Goal: Contribute content: Contribute content

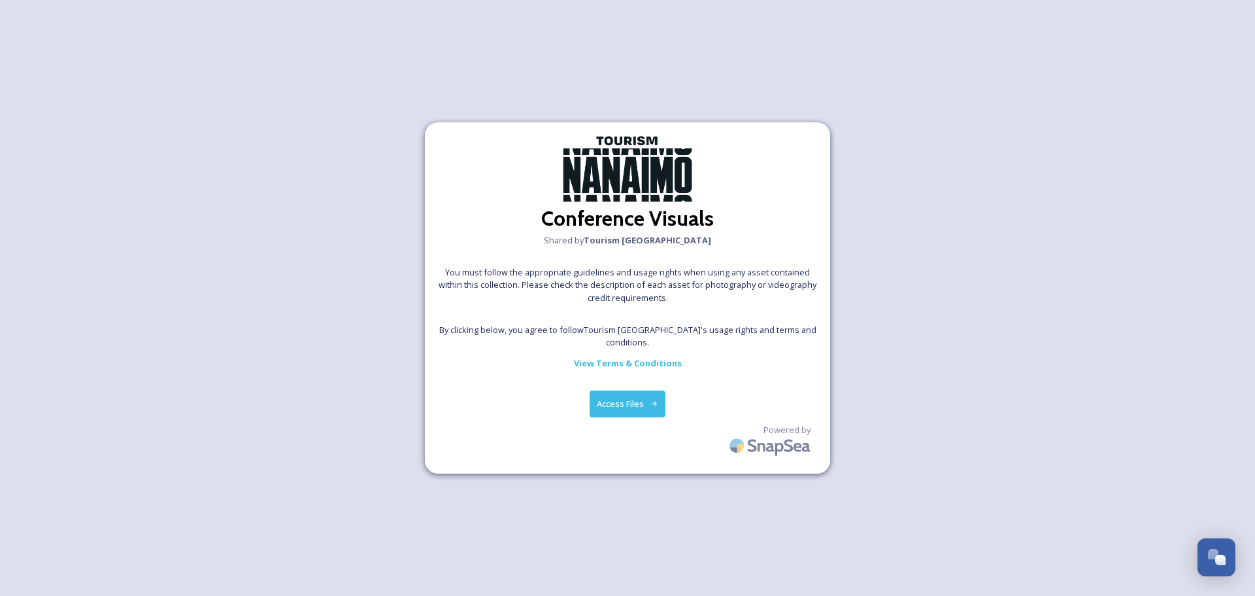
click at [637, 405] on button "Access Files" at bounding box center [628, 403] width 76 height 27
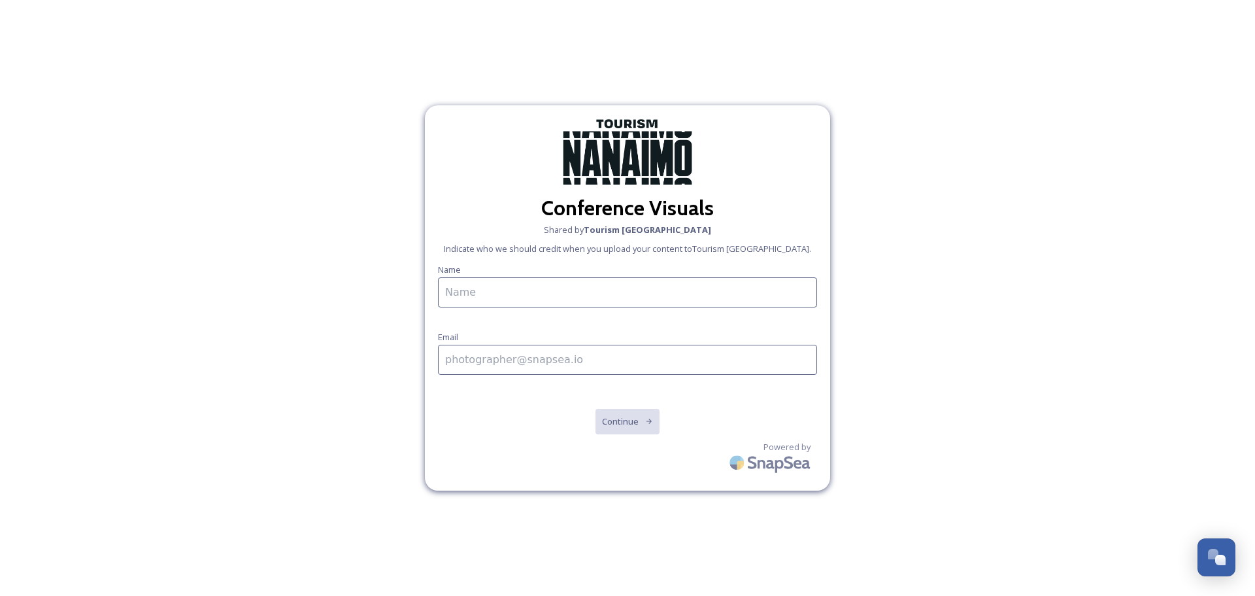
click at [619, 288] on input at bounding box center [627, 292] width 379 height 30
type input "[PERSON_NAME]"
click at [523, 357] on input "To enrich screen reader interactions, please activate Accessibility in Grammarl…" at bounding box center [627, 360] width 379 height 30
type input "[PERSON_NAME][EMAIL_ADDRESS][DOMAIN_NAME]"
click at [617, 425] on button "Continue" at bounding box center [628, 421] width 66 height 27
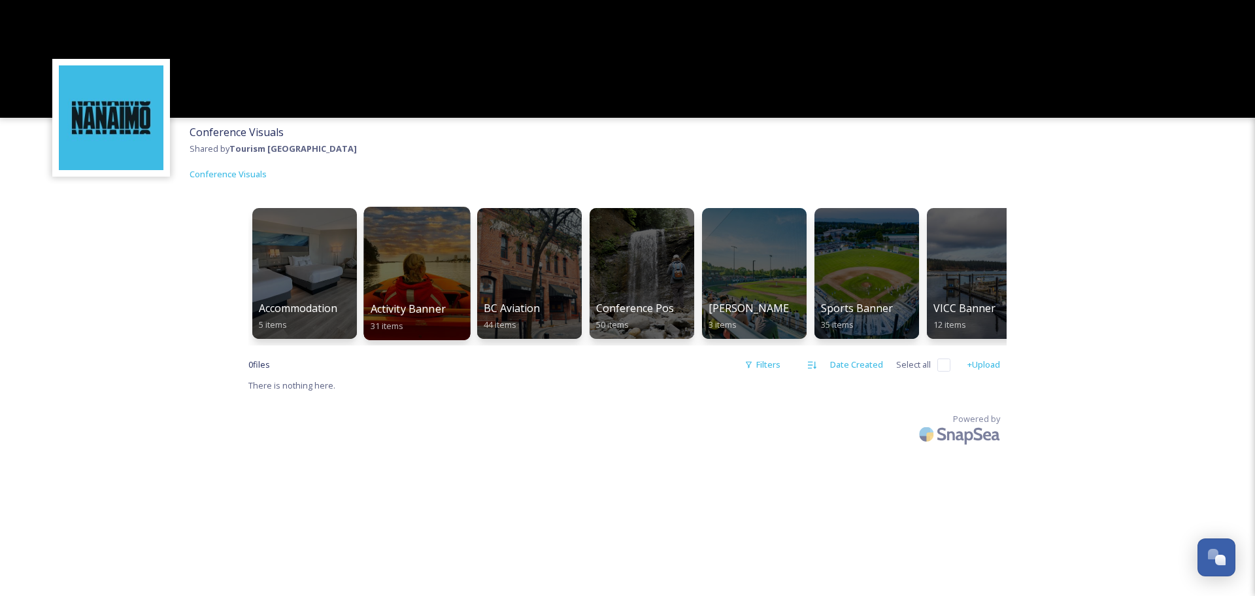
click at [428, 303] on span "Activity Banner" at bounding box center [408, 308] width 75 height 14
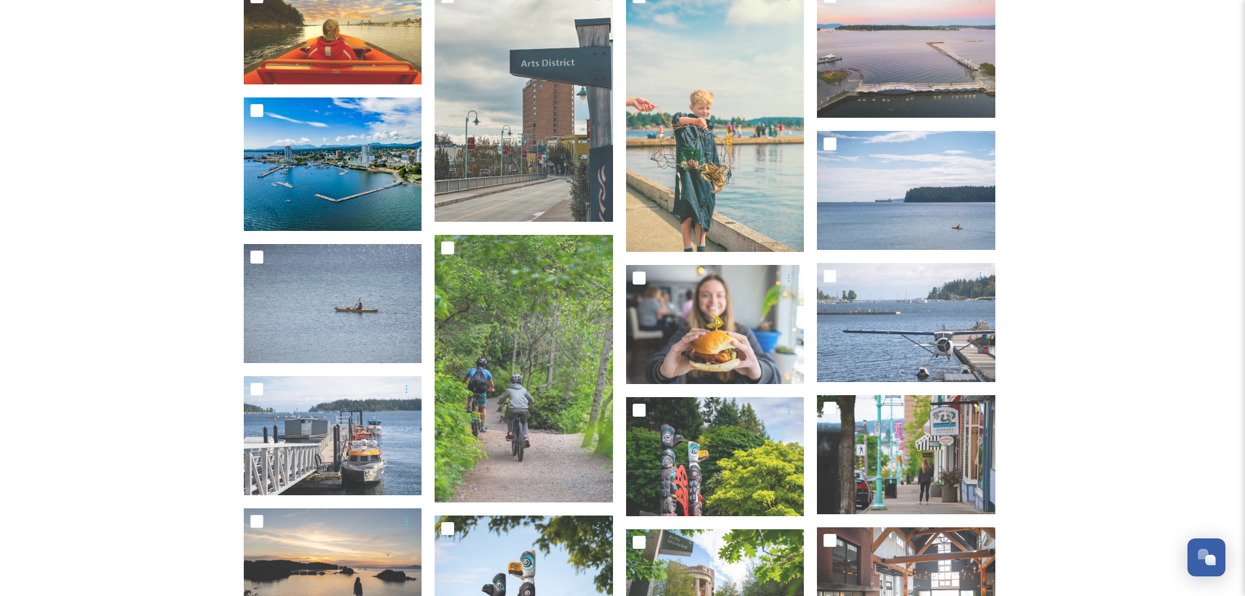
scroll to position [66, 0]
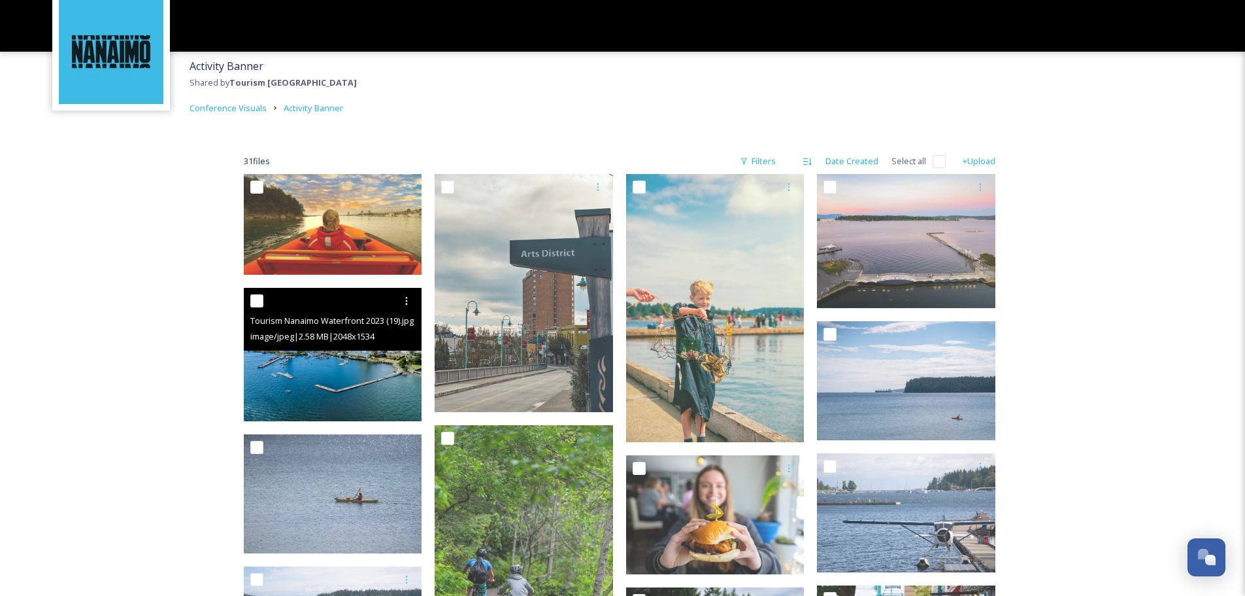
click at [255, 303] on input "checkbox" at bounding box center [256, 300] width 13 height 13
checkbox input "true"
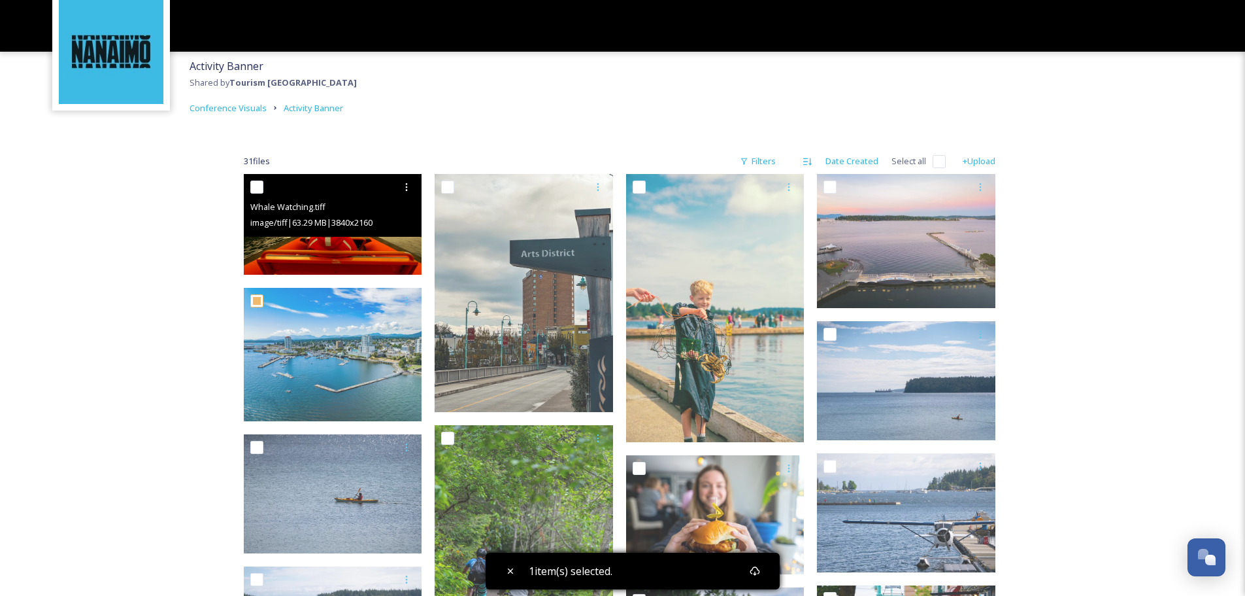
click at [255, 188] on input "checkbox" at bounding box center [256, 186] width 13 height 13
checkbox input "true"
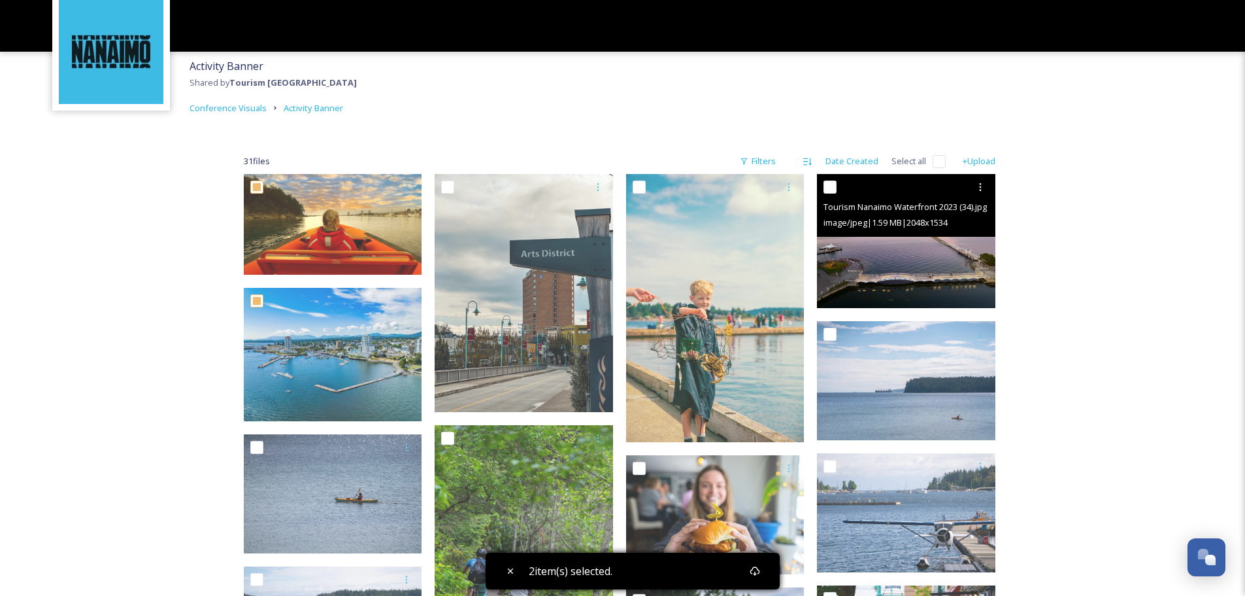
click at [832, 181] on input "checkbox" at bounding box center [830, 186] width 13 height 13
checkbox input "true"
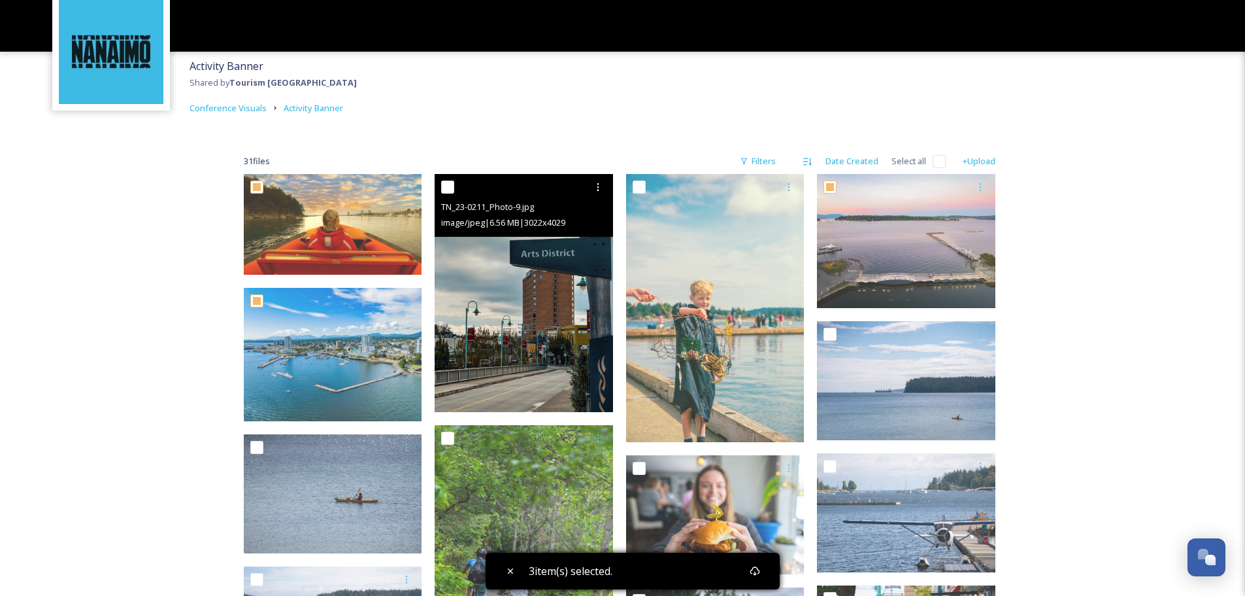
click at [448, 190] on input "checkbox" at bounding box center [447, 186] width 13 height 13
checkbox input "true"
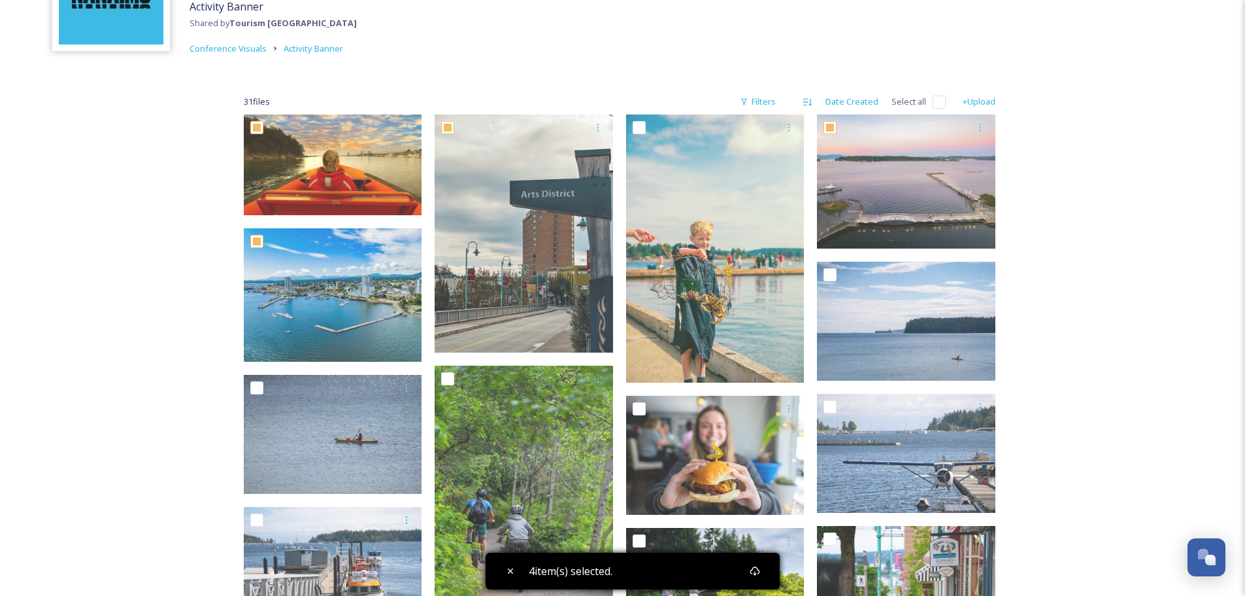
scroll to position [197, 0]
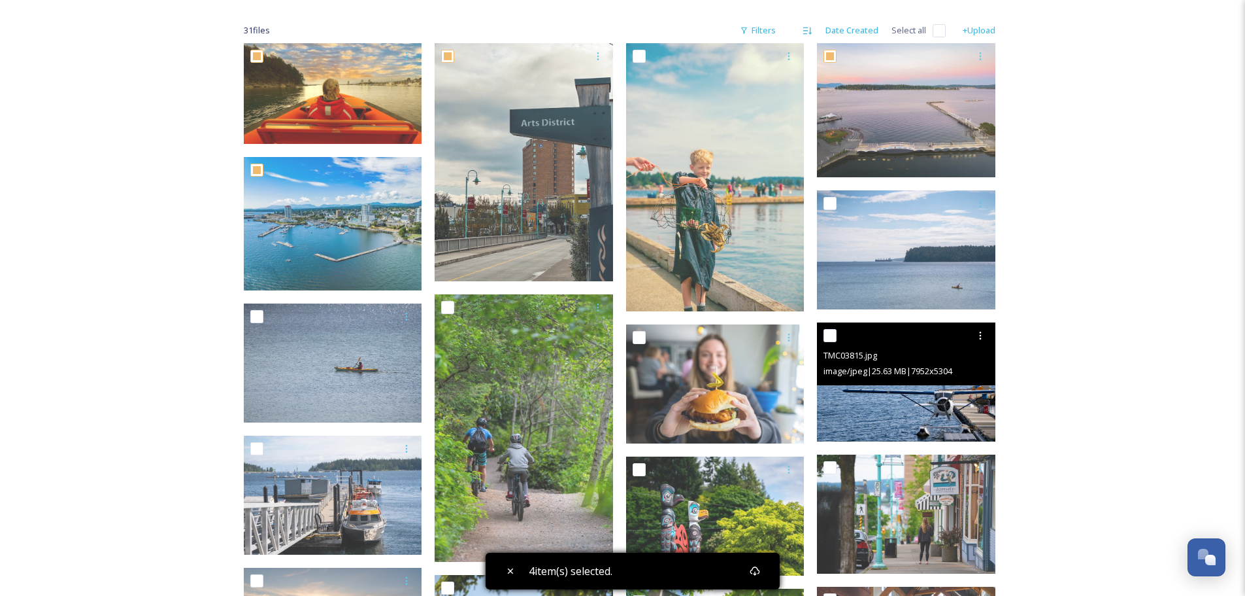
click at [832, 337] on input "checkbox" at bounding box center [830, 335] width 13 height 13
checkbox input "true"
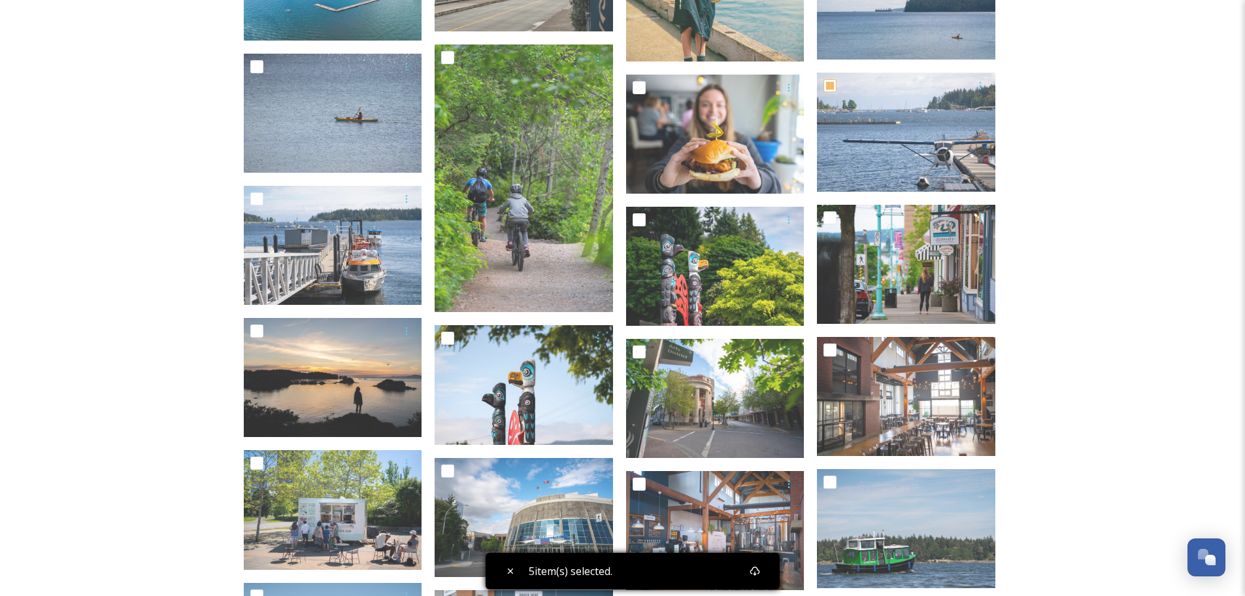
scroll to position [458, 0]
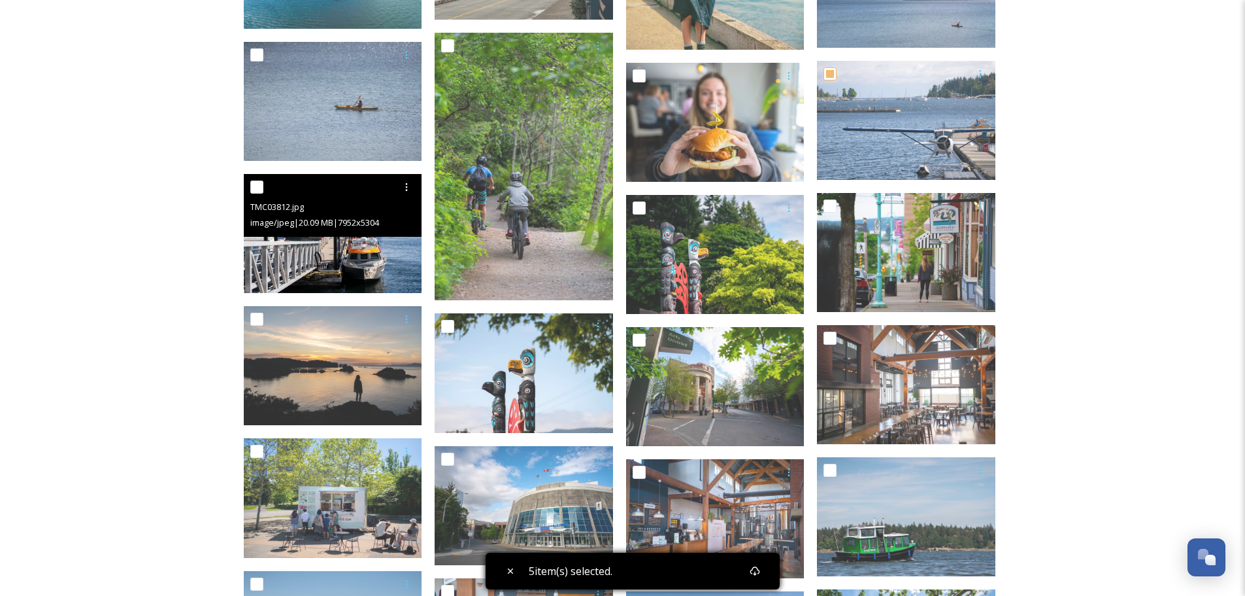
click at [257, 186] on input "checkbox" at bounding box center [256, 186] width 13 height 13
checkbox input "true"
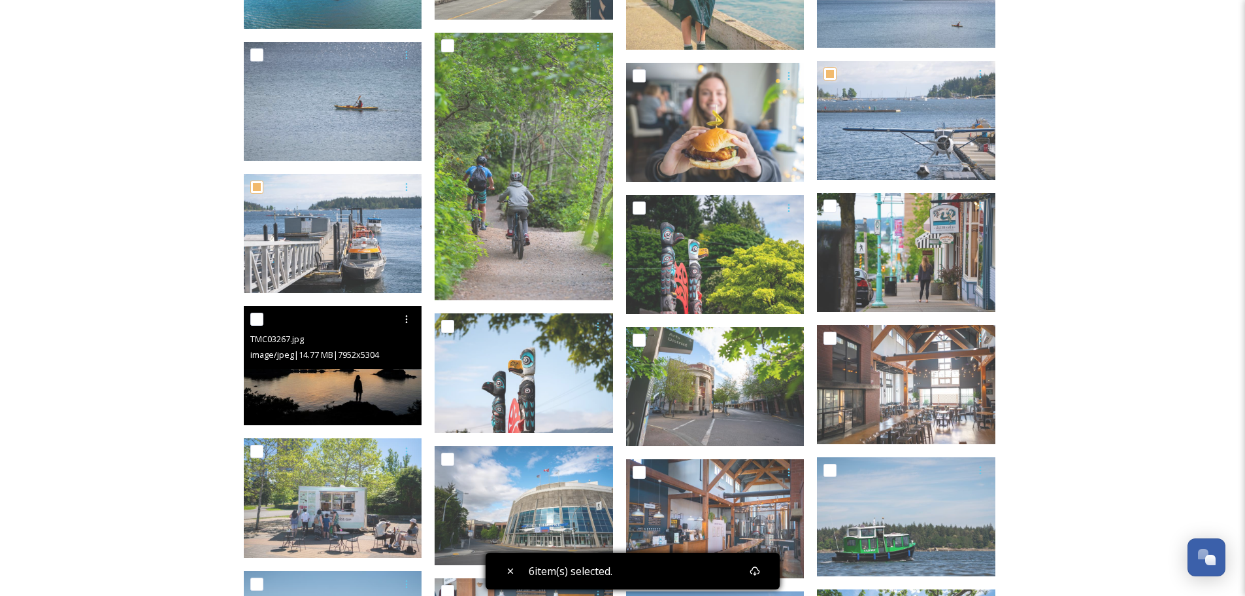
click at [251, 318] on input "checkbox" at bounding box center [256, 318] width 13 height 13
checkbox input "true"
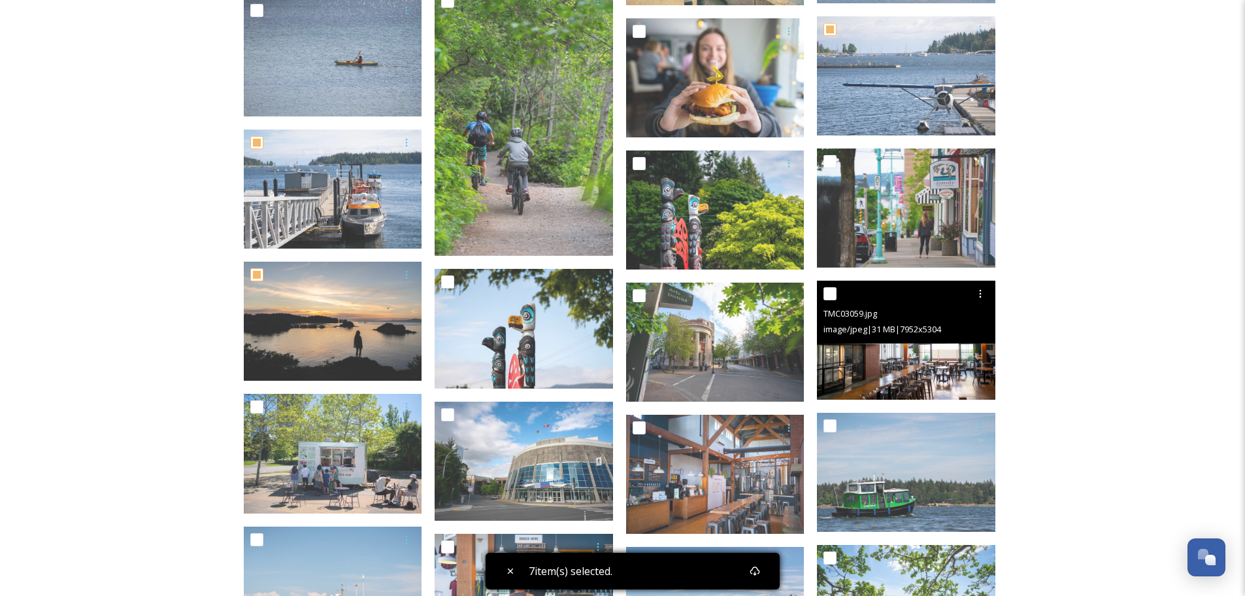
scroll to position [589, 0]
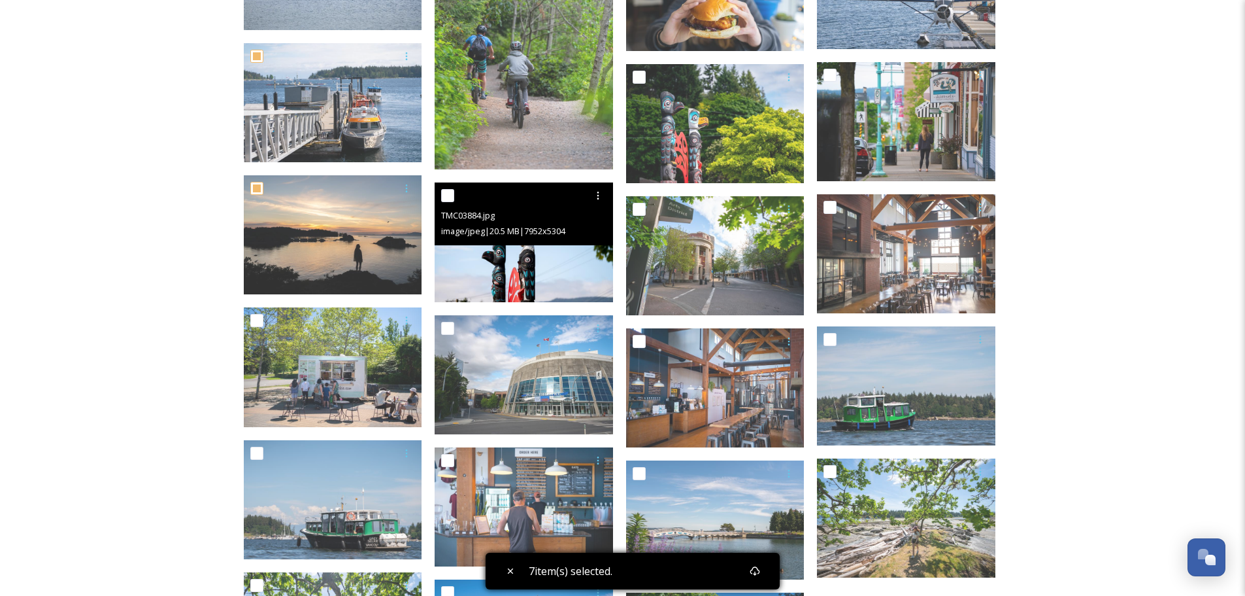
click at [450, 197] on input "checkbox" at bounding box center [447, 195] width 13 height 13
checkbox input "true"
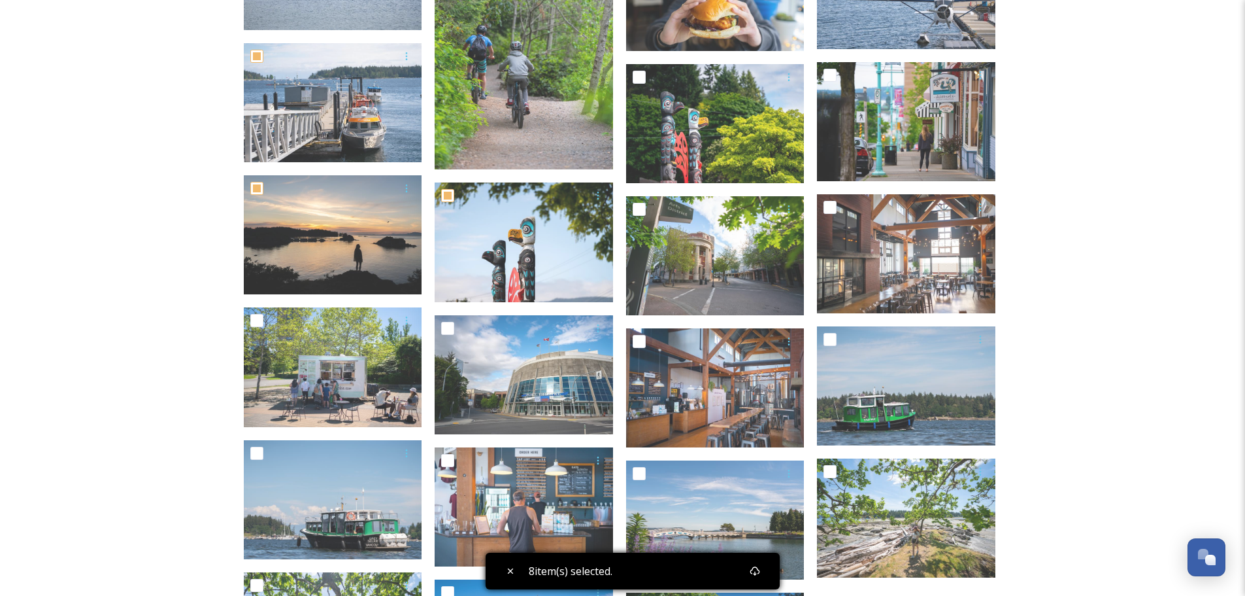
scroll to position [654, 0]
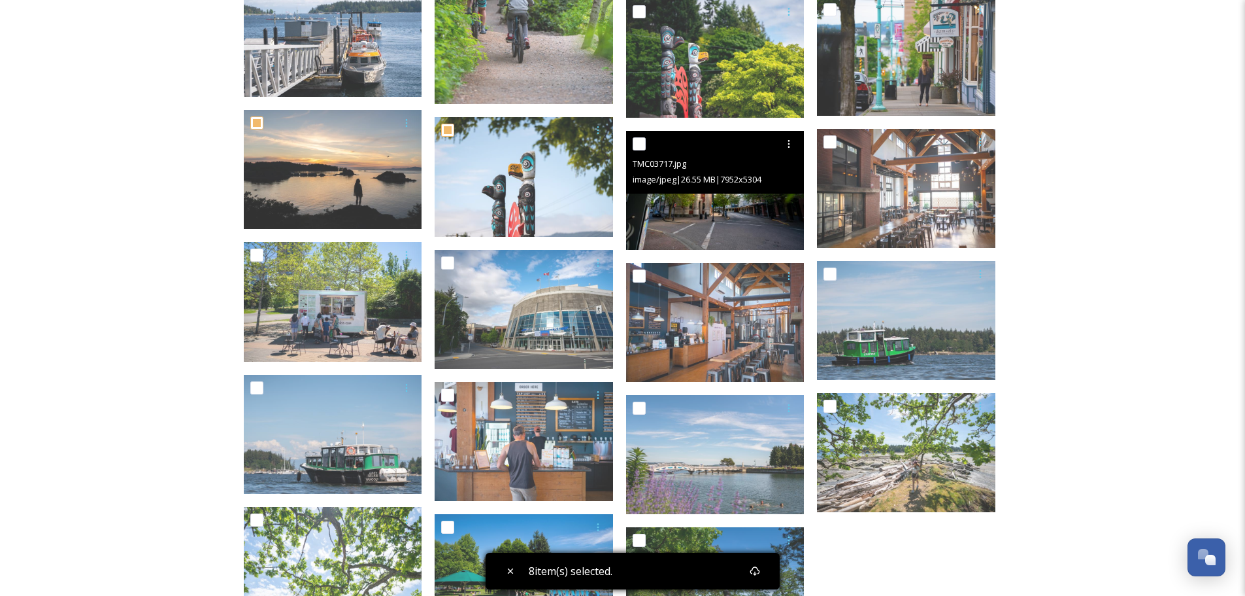
click at [636, 144] on input "checkbox" at bounding box center [639, 143] width 13 height 13
checkbox input "true"
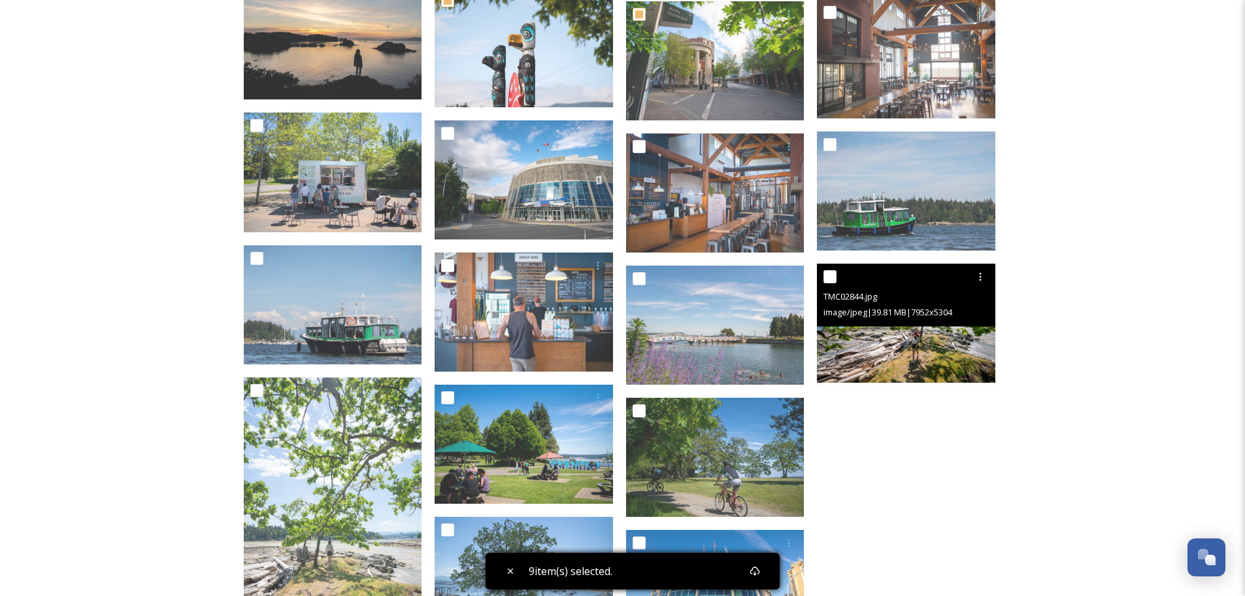
scroll to position [785, 0]
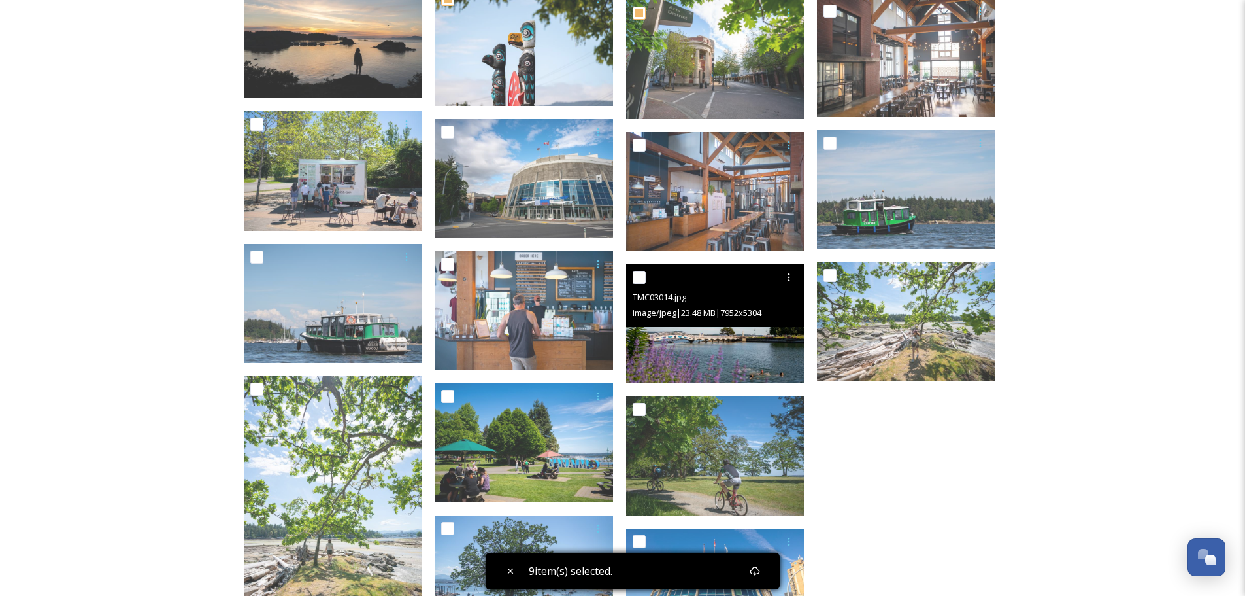
click at [636, 274] on input "checkbox" at bounding box center [639, 277] width 13 height 13
checkbox input "true"
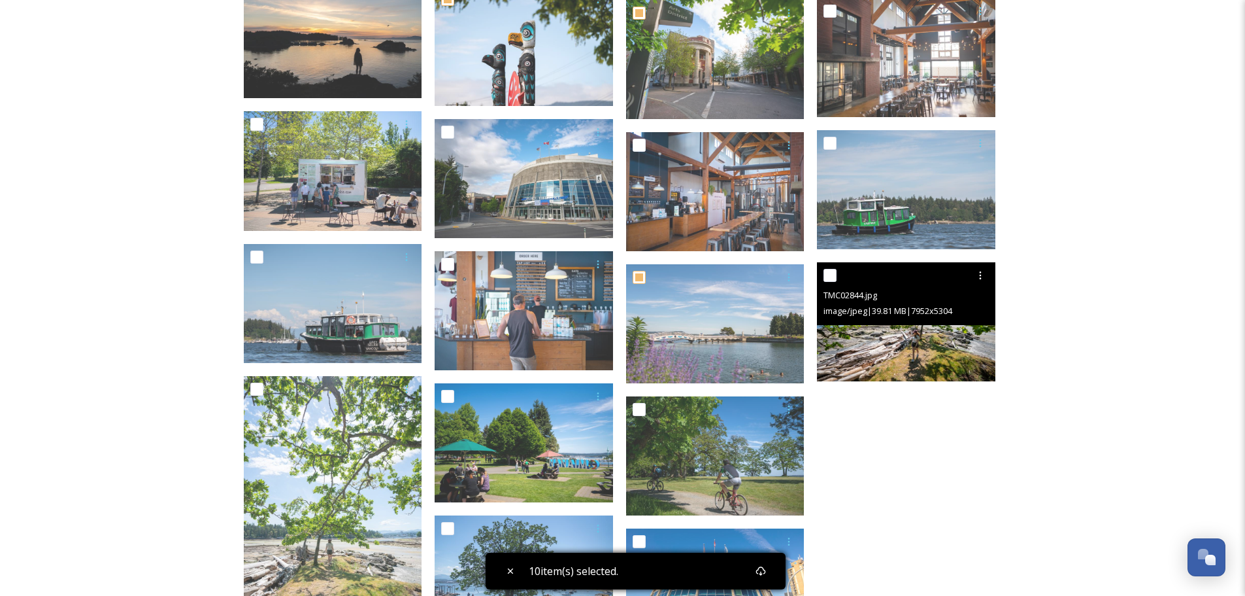
click at [830, 278] on input "checkbox" at bounding box center [830, 275] width 13 height 13
checkbox input "true"
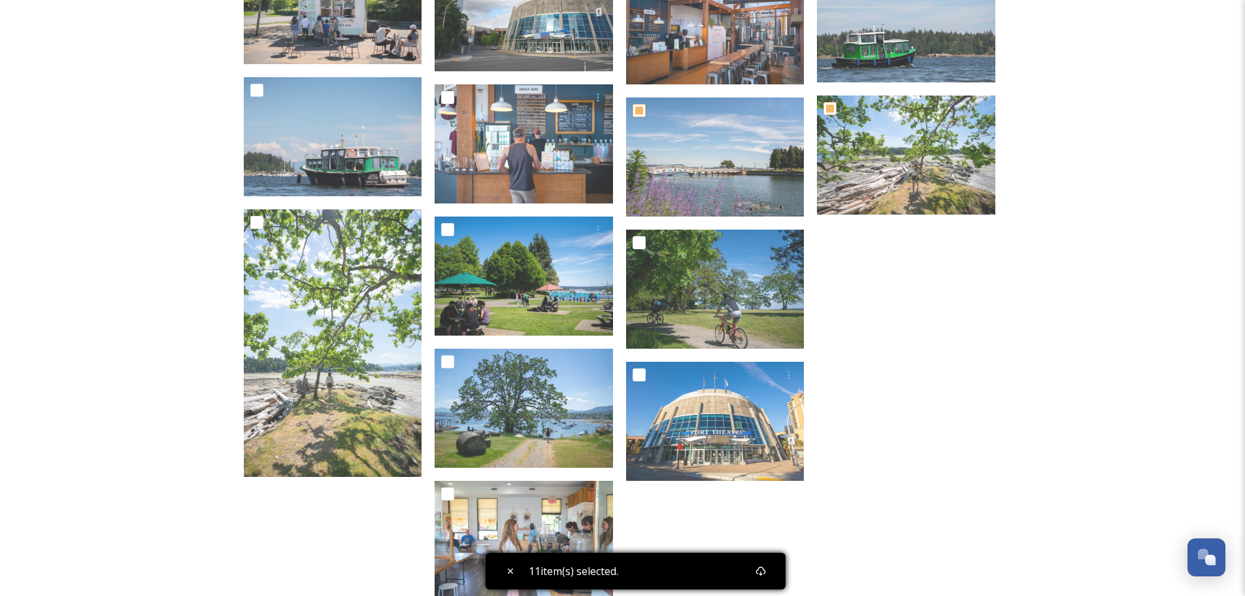
scroll to position [981, 0]
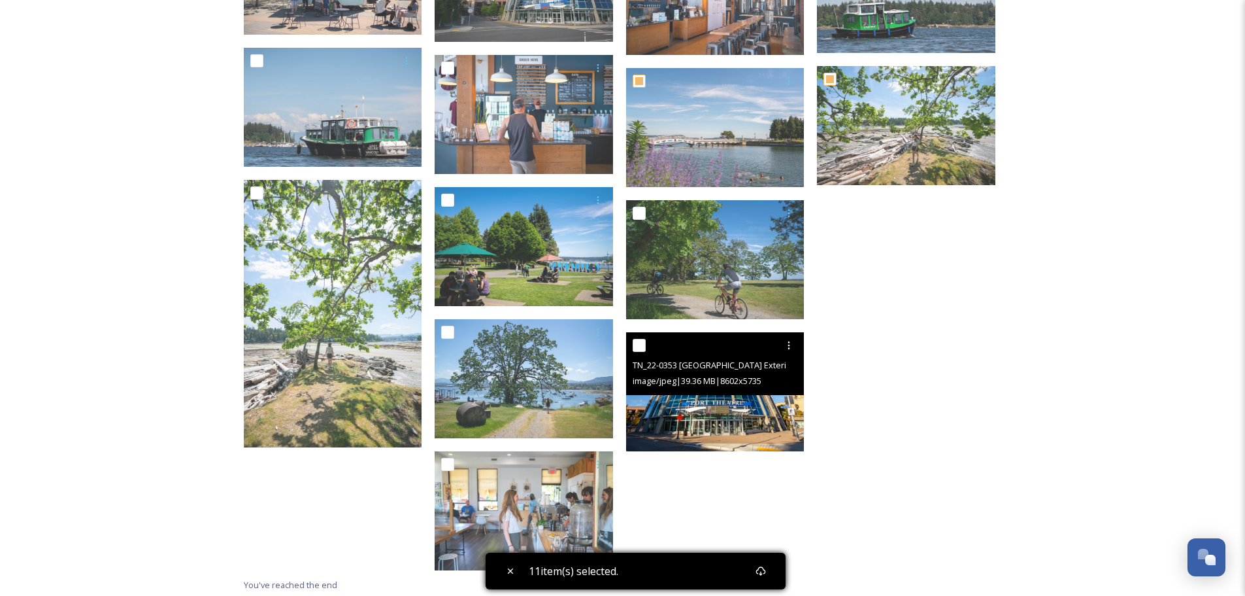
click at [638, 346] on input "checkbox" at bounding box center [639, 345] width 13 height 13
checkbox input "true"
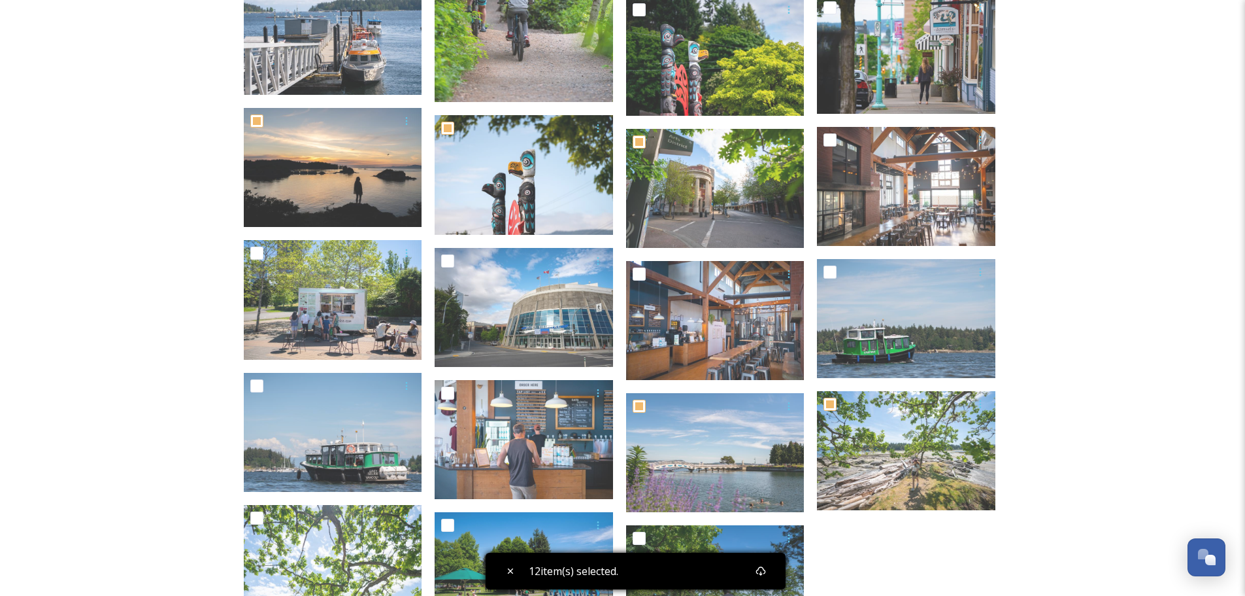
scroll to position [654, 0]
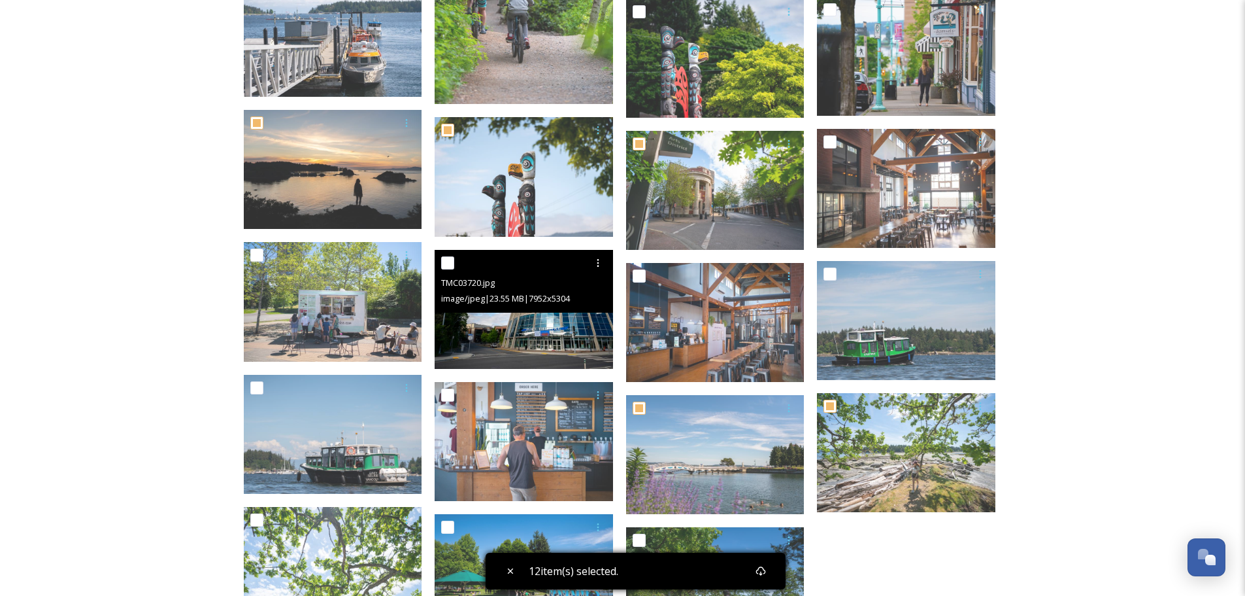
click at [448, 260] on input "checkbox" at bounding box center [447, 262] width 13 height 13
checkbox input "true"
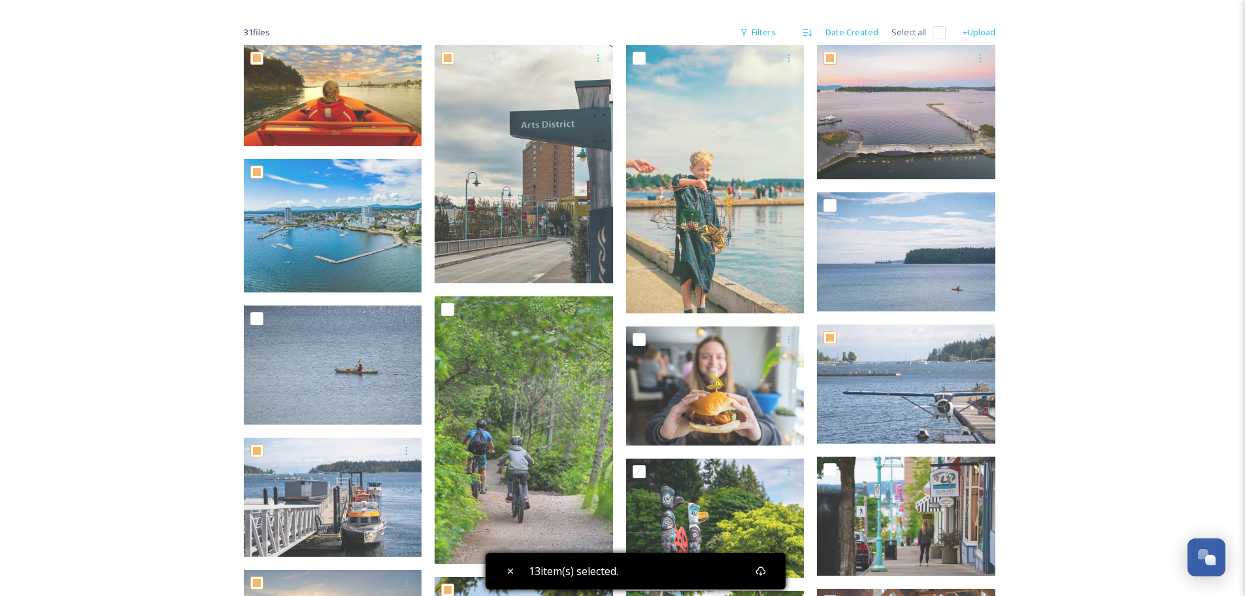
scroll to position [0, 0]
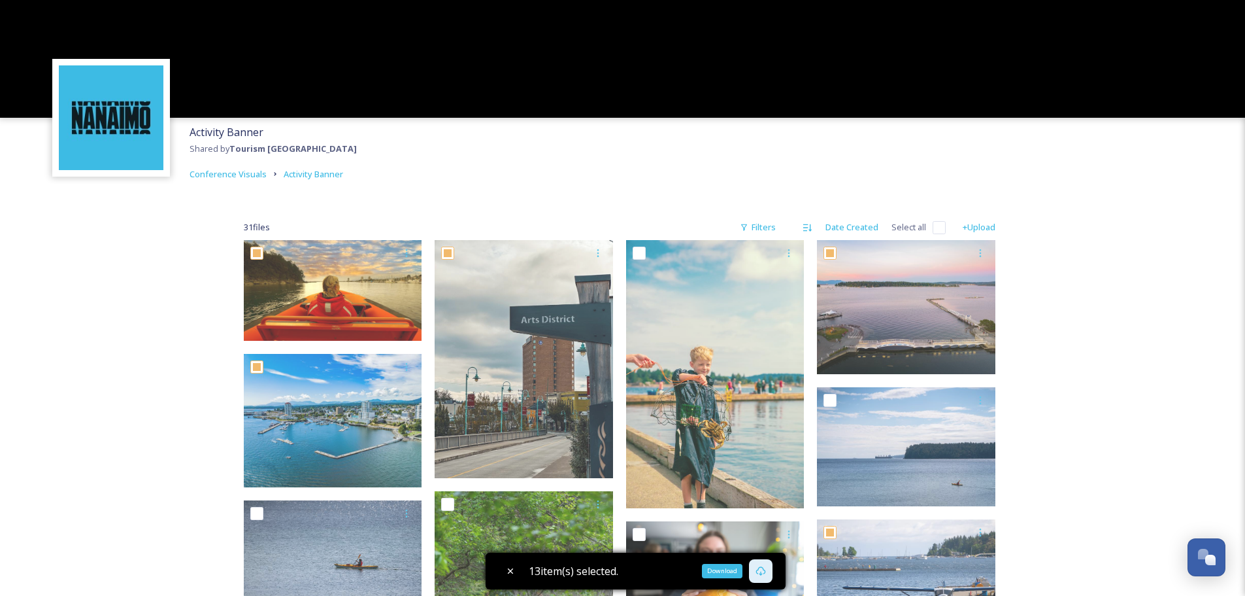
click at [766, 571] on icon at bounding box center [761, 571] width 10 height 10
click at [253, 176] on span "Conference Visuals" at bounding box center [228, 174] width 77 height 12
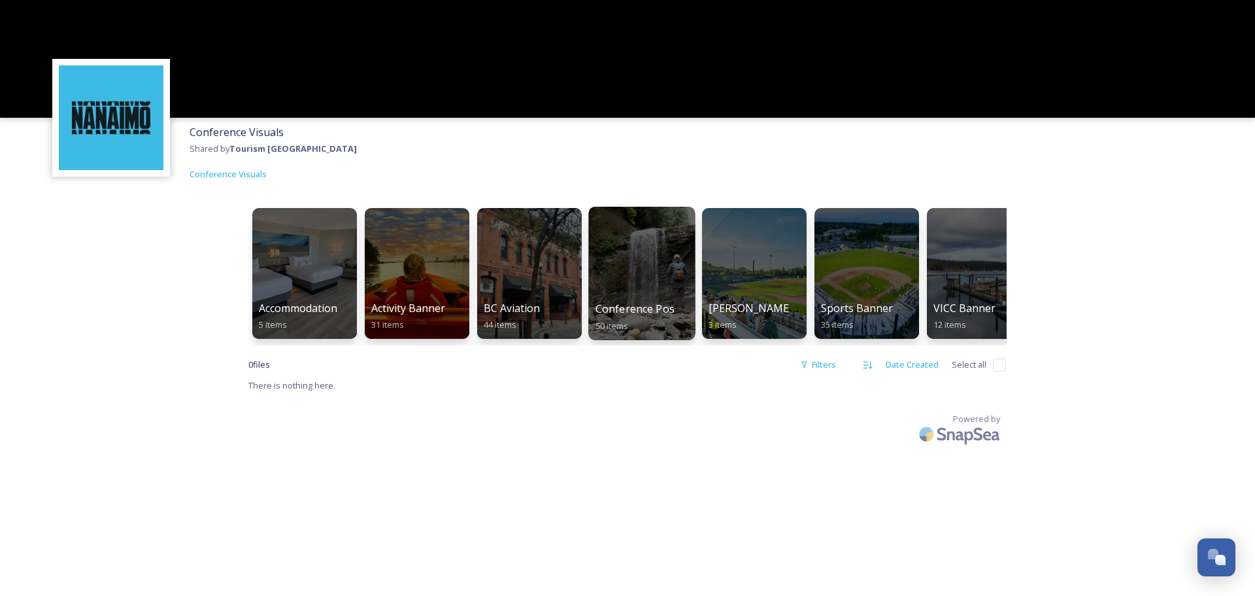
click at [632, 284] on div at bounding box center [641, 273] width 107 height 133
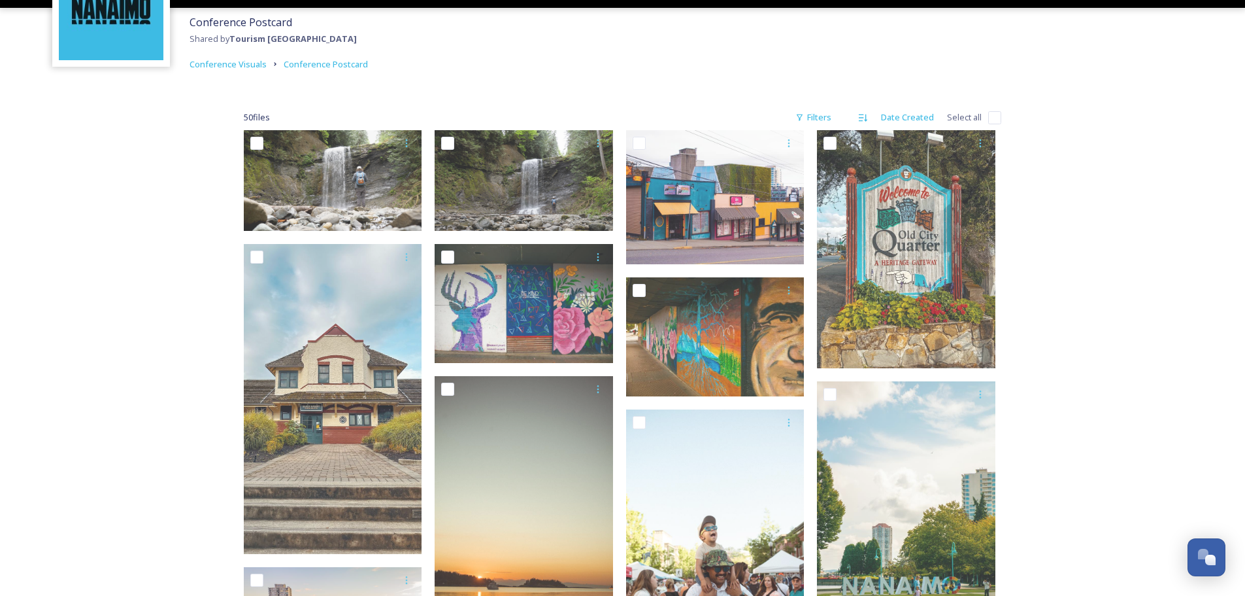
scroll to position [131, 0]
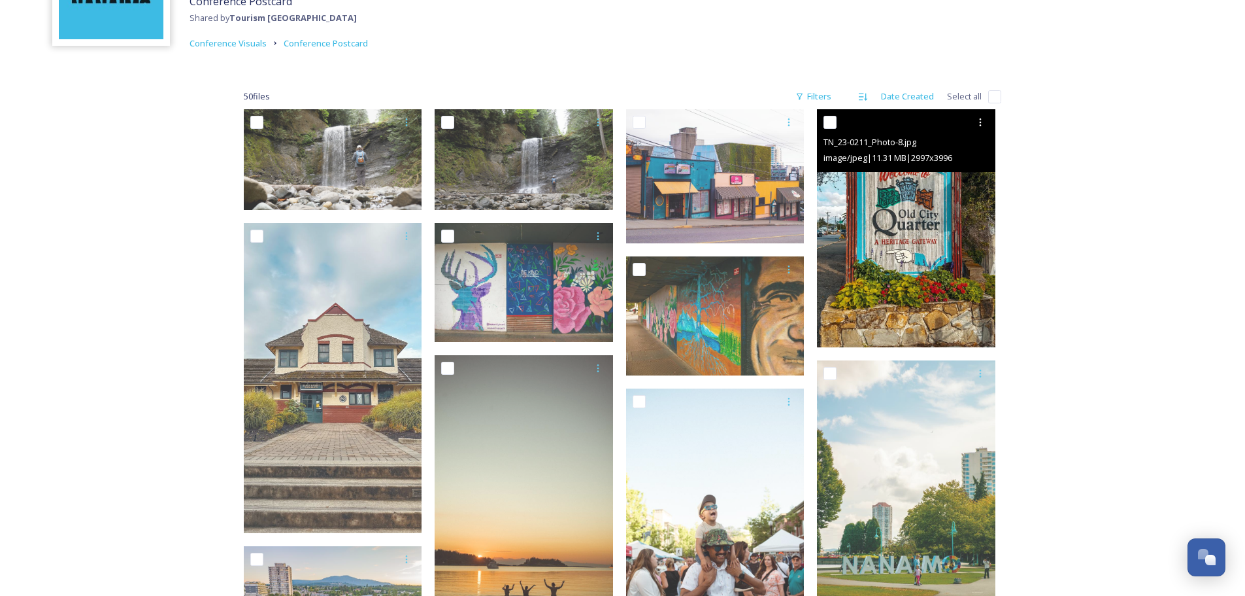
click at [833, 123] on input "checkbox" at bounding box center [830, 122] width 13 height 13
checkbox input "true"
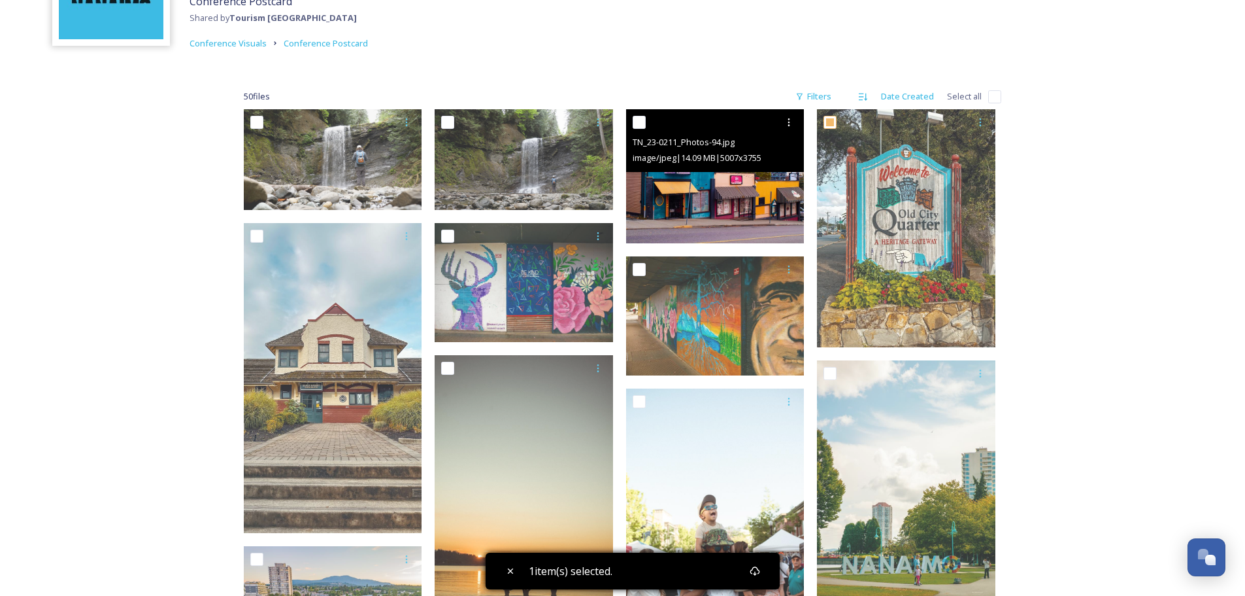
click at [642, 121] on input "checkbox" at bounding box center [639, 122] width 13 height 13
checkbox input "true"
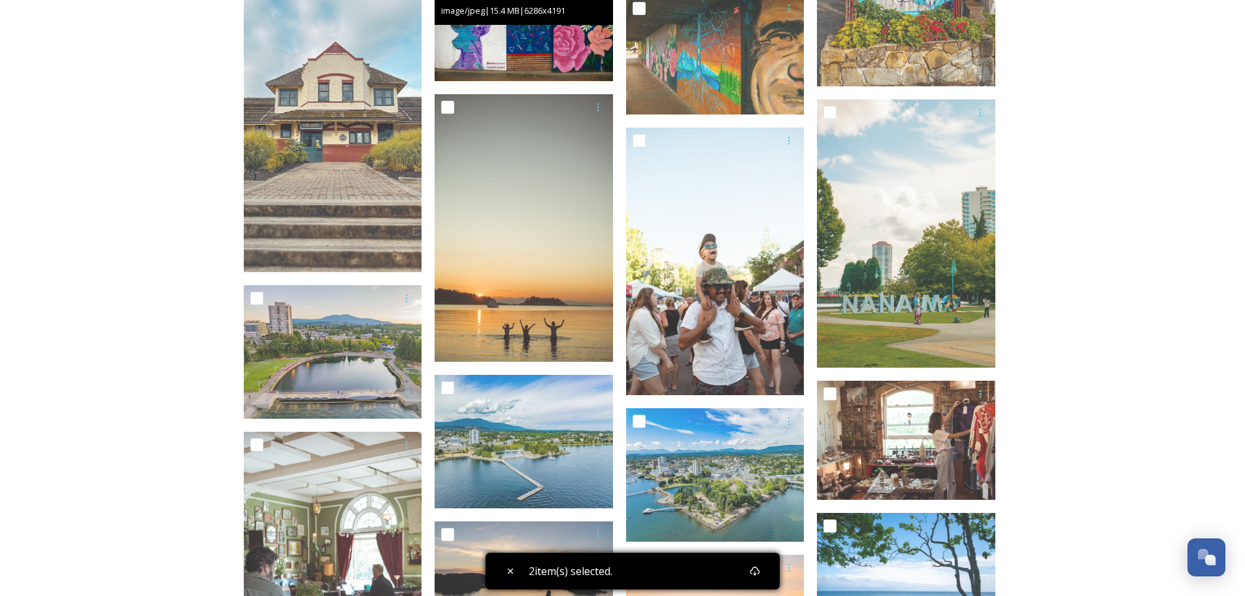
scroll to position [392, 0]
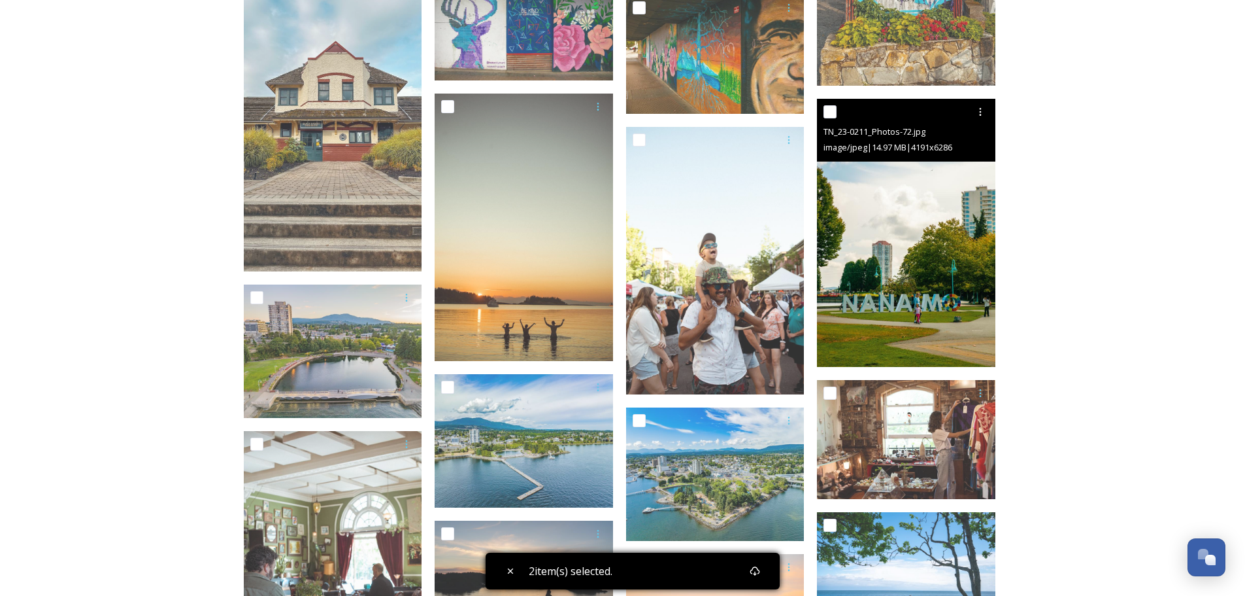
click at [829, 106] on input "checkbox" at bounding box center [830, 111] width 13 height 13
checkbox input "true"
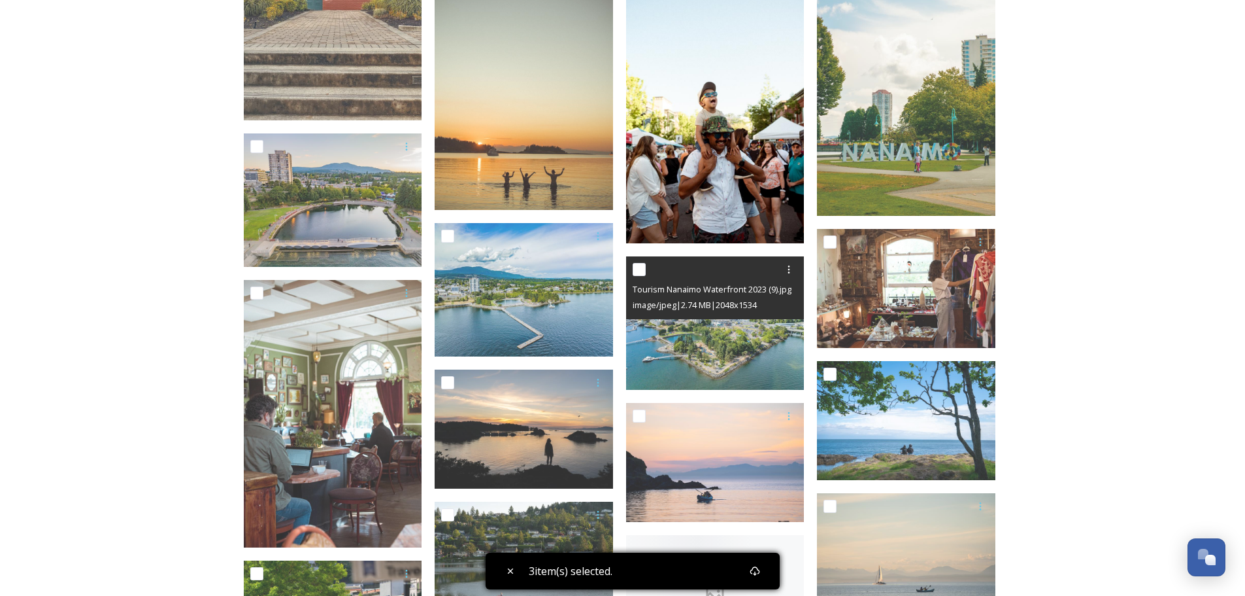
scroll to position [588, 0]
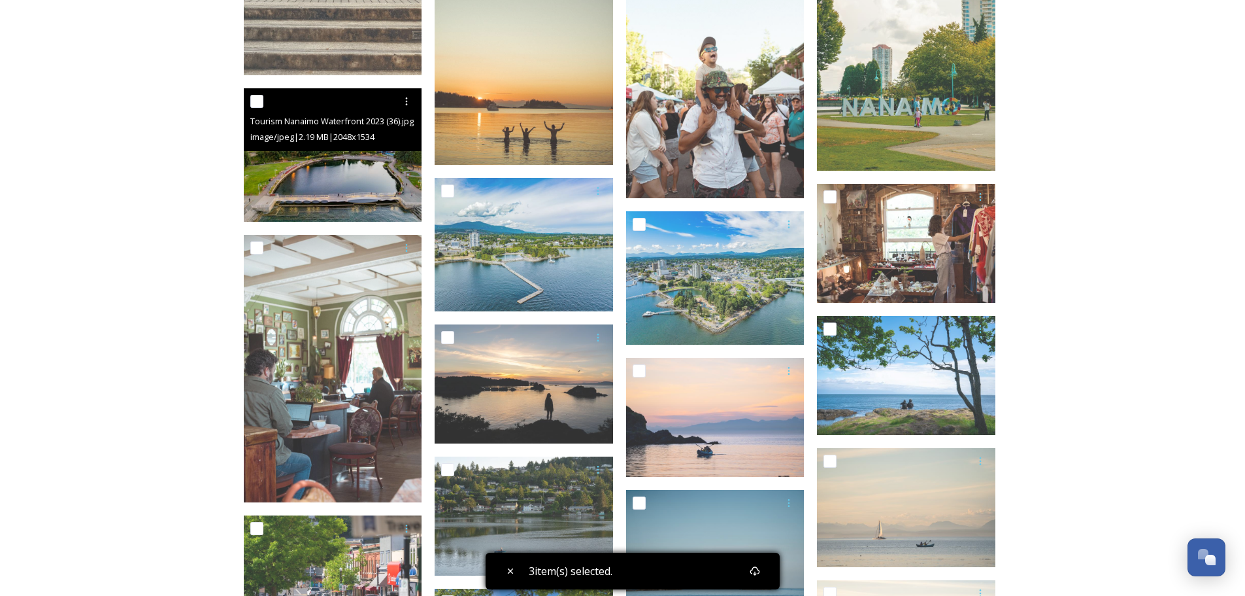
click at [256, 101] on input "checkbox" at bounding box center [256, 101] width 13 height 13
checkbox input "true"
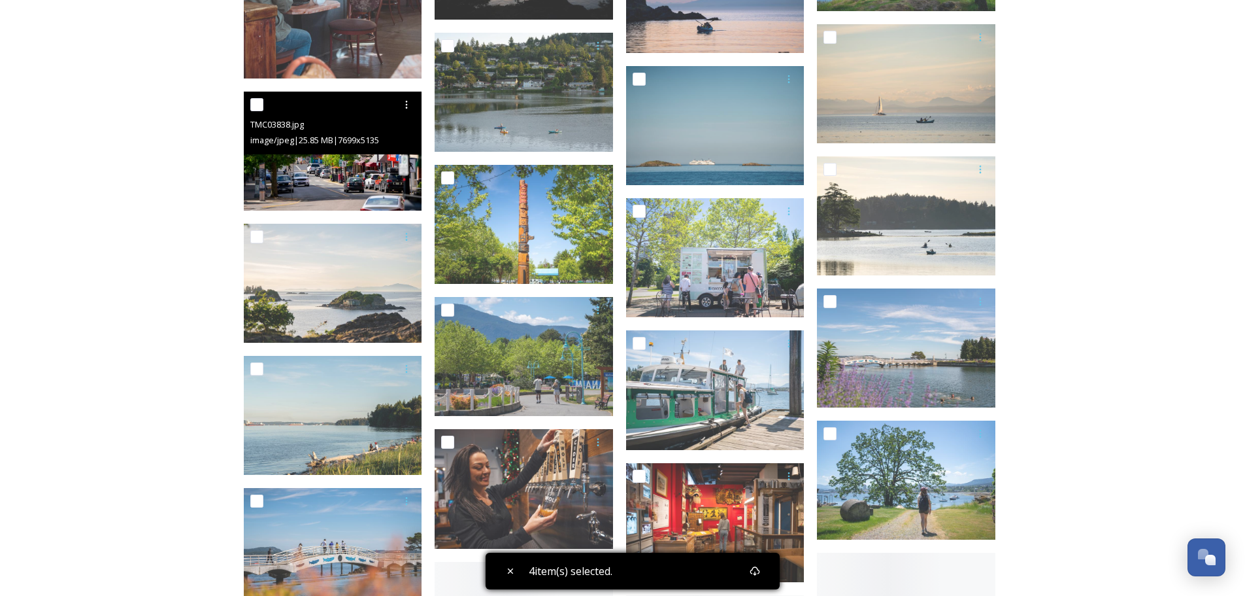
scroll to position [1046, 0]
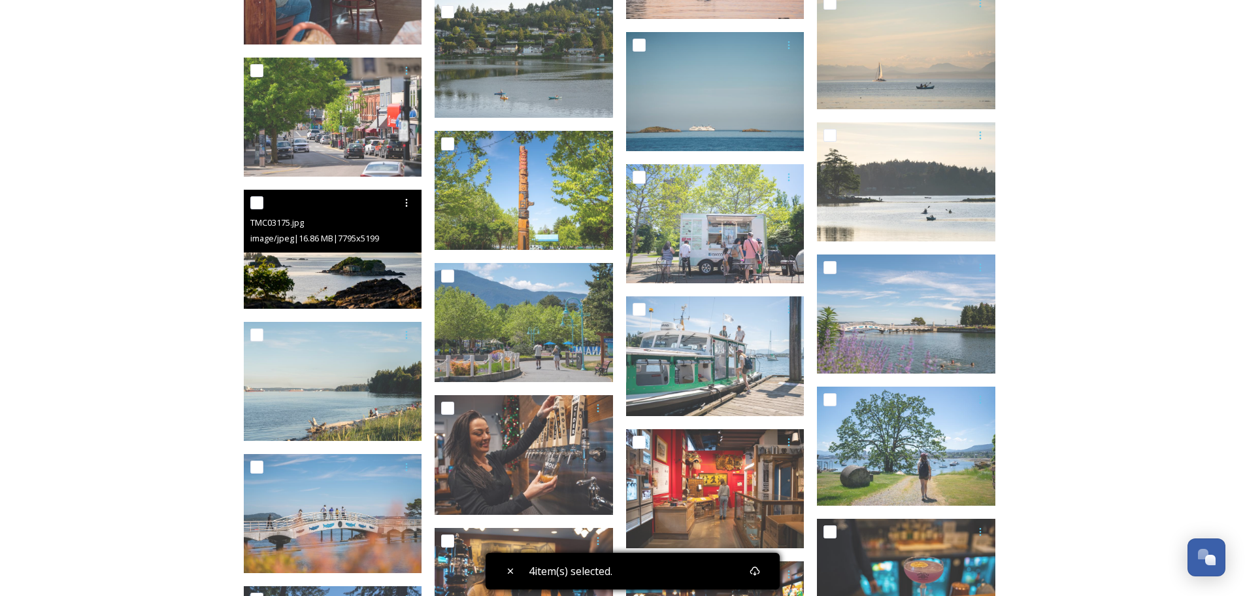
click at [256, 205] on input "checkbox" at bounding box center [256, 202] width 13 height 13
checkbox input "true"
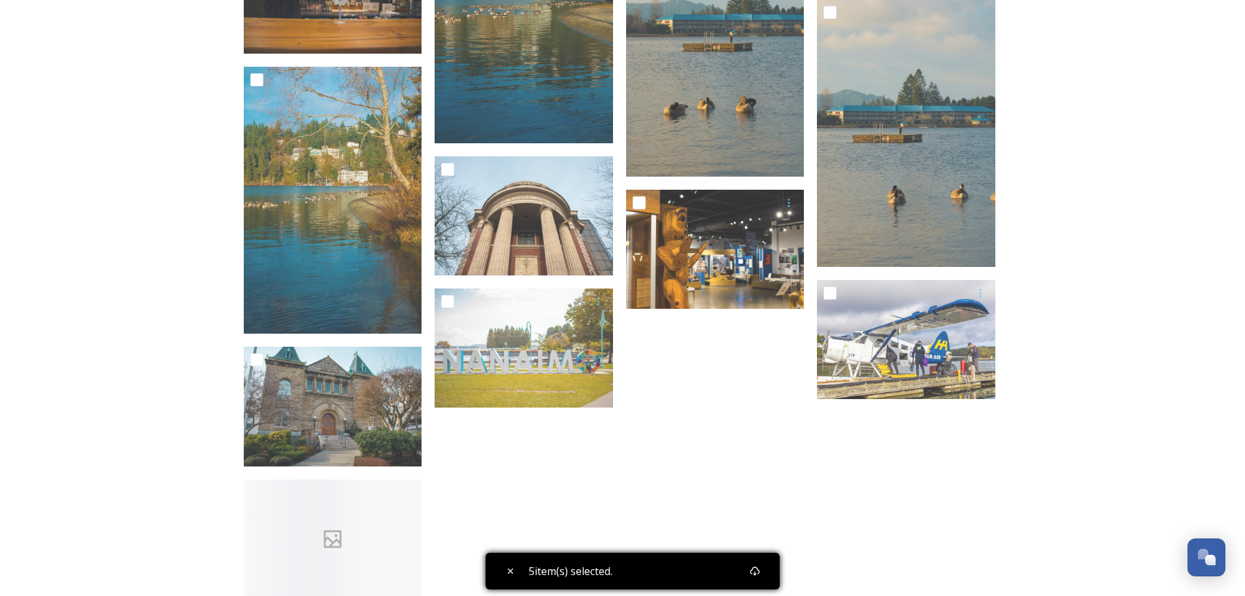
scroll to position [1831, 0]
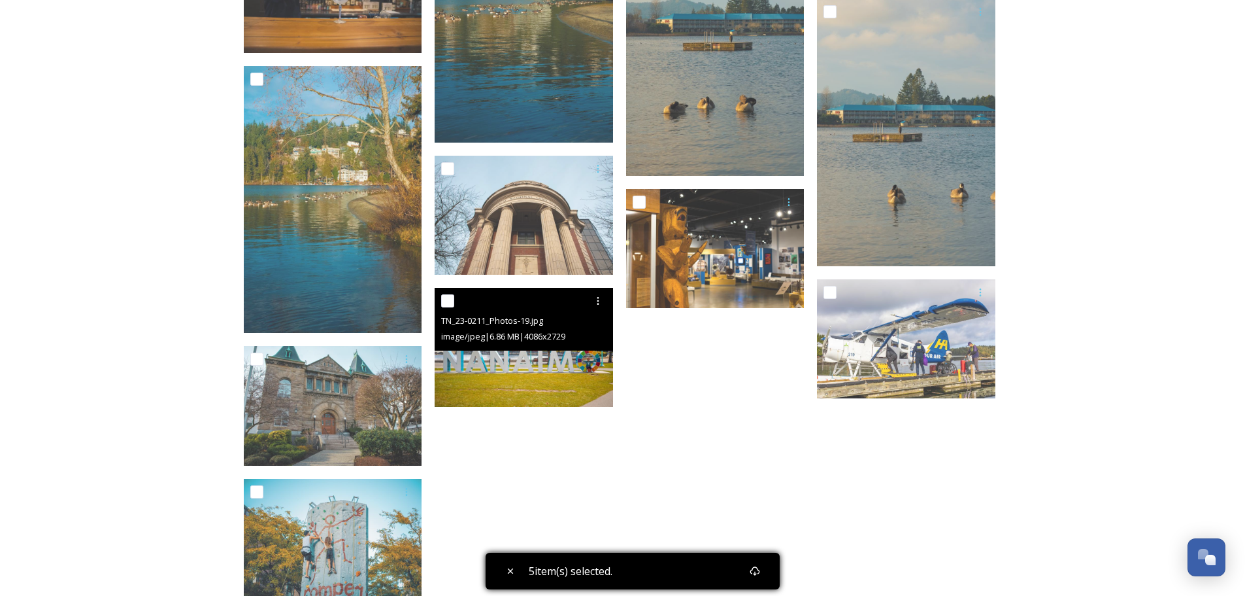
click at [448, 301] on input "checkbox" at bounding box center [447, 300] width 13 height 13
checkbox input "true"
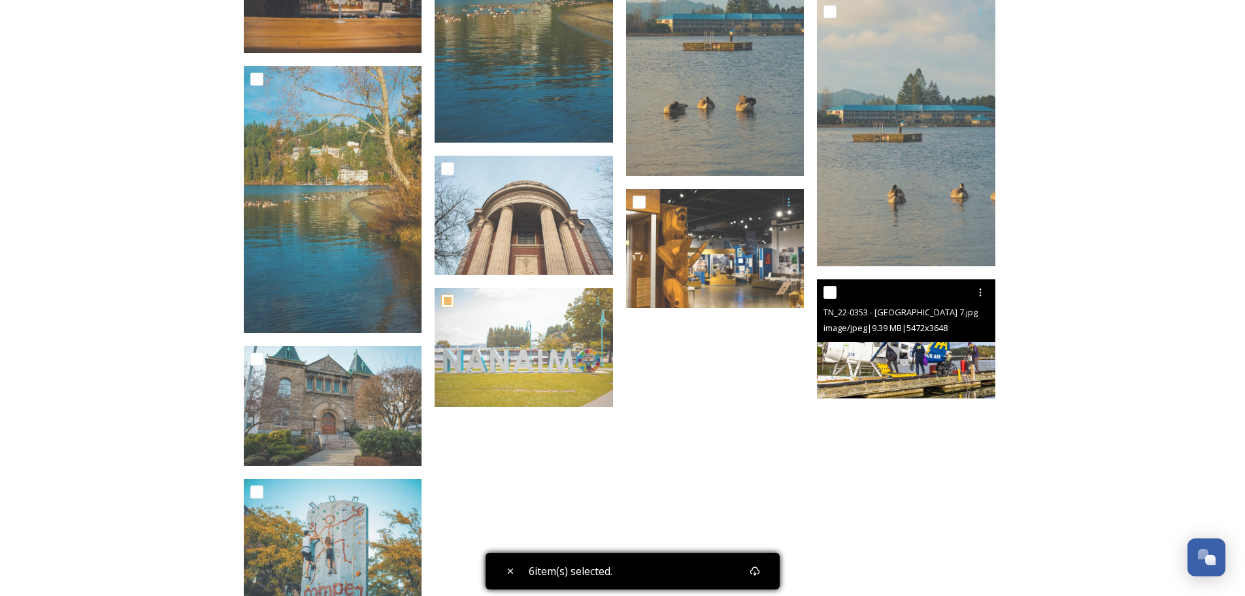
click at [828, 293] on input "checkbox" at bounding box center [830, 292] width 13 height 13
checkbox input "true"
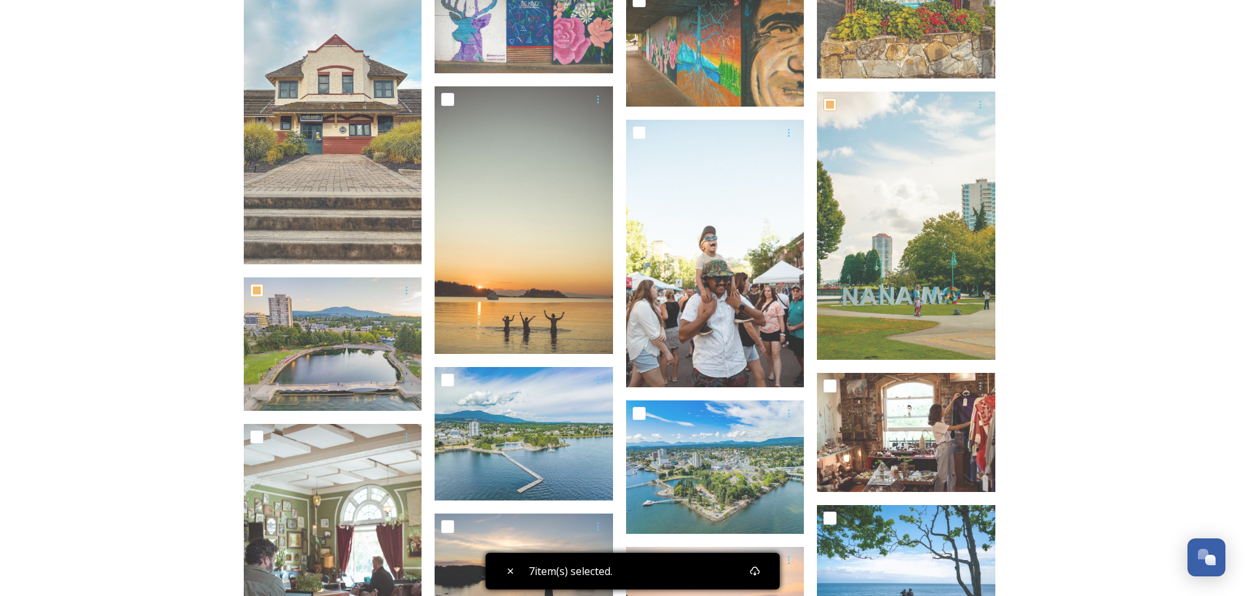
scroll to position [354, 0]
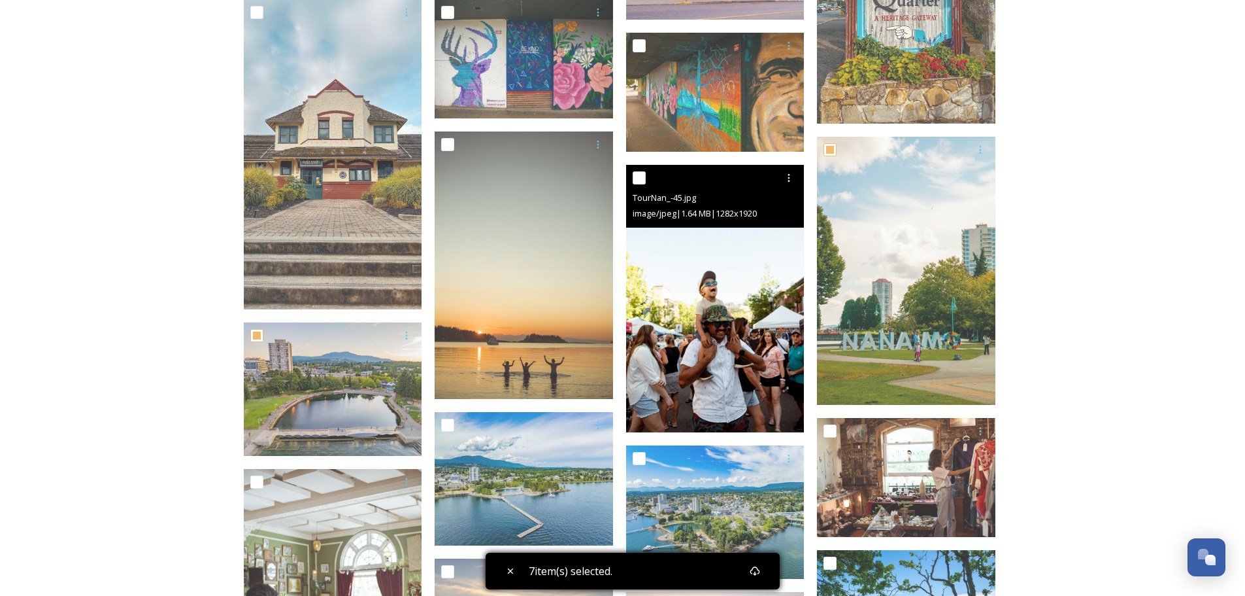
click at [640, 177] on input "checkbox" at bounding box center [639, 177] width 13 height 13
checkbox input "true"
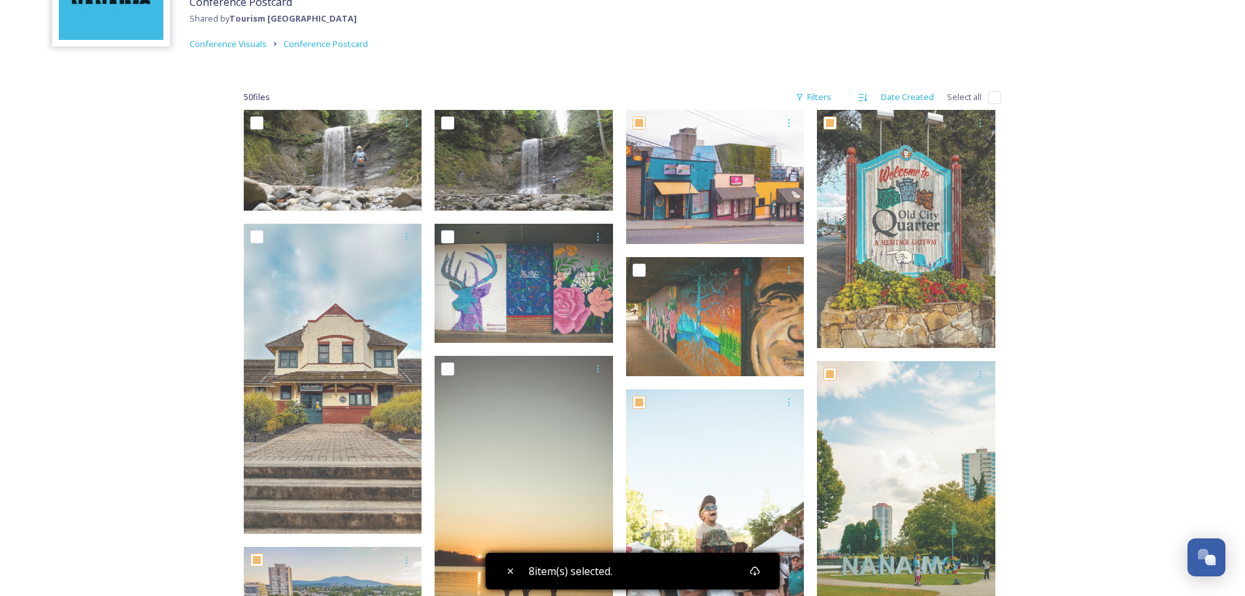
scroll to position [27, 0]
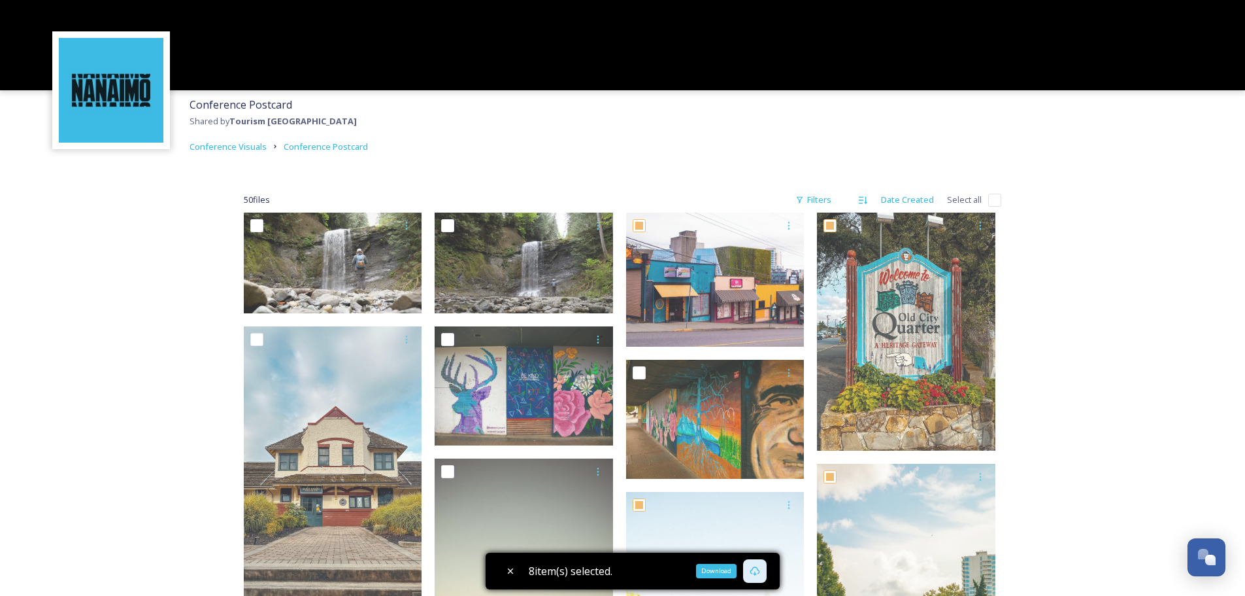
click at [760, 571] on icon at bounding box center [755, 571] width 10 height 10
drag, startPoint x: 250, startPoint y: 146, endPoint x: 290, endPoint y: 146, distance: 39.2
click at [250, 146] on span "Conference Visuals" at bounding box center [228, 147] width 77 height 12
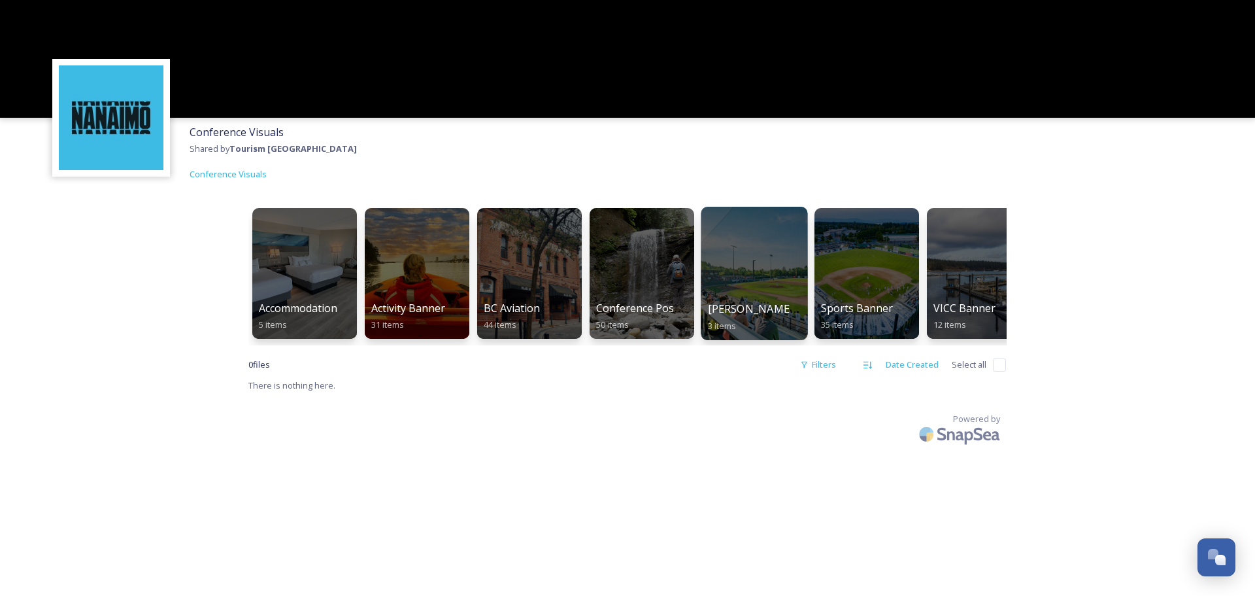
click at [775, 280] on div at bounding box center [754, 273] width 107 height 133
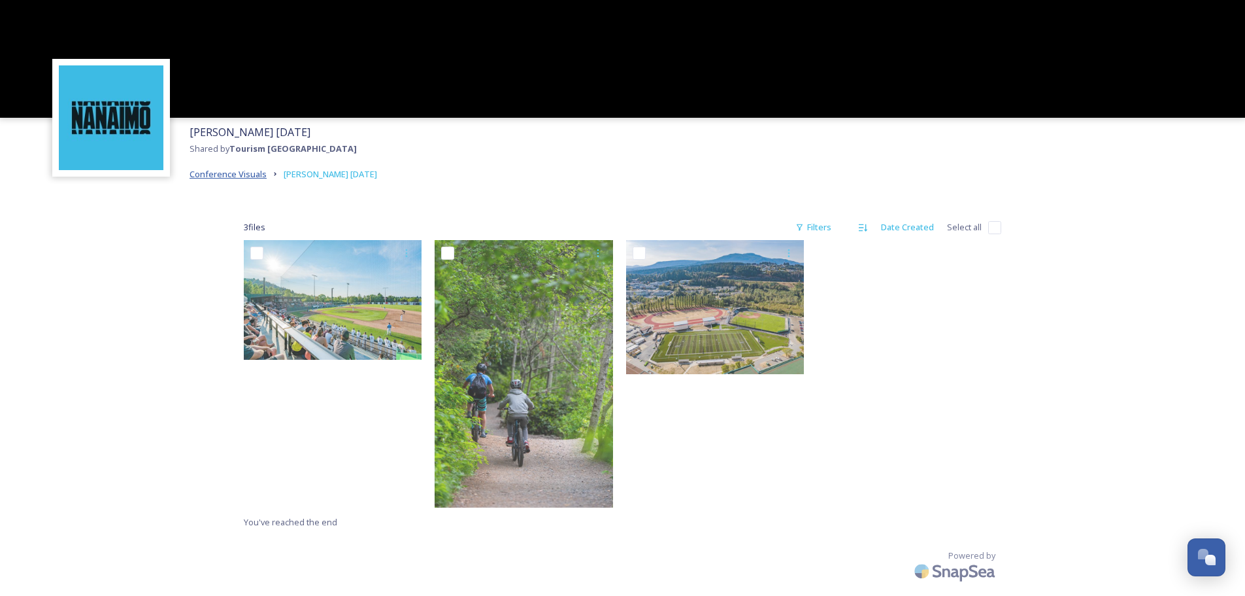
click at [252, 173] on span "Conference Visuals" at bounding box center [228, 174] width 77 height 12
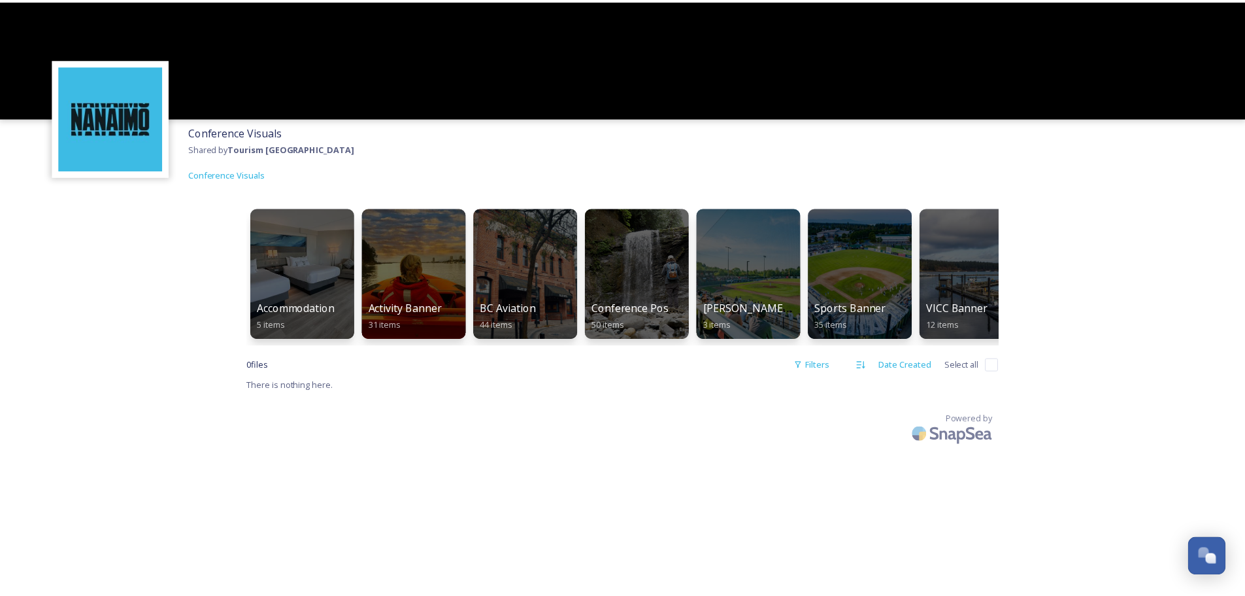
scroll to position [0, 29]
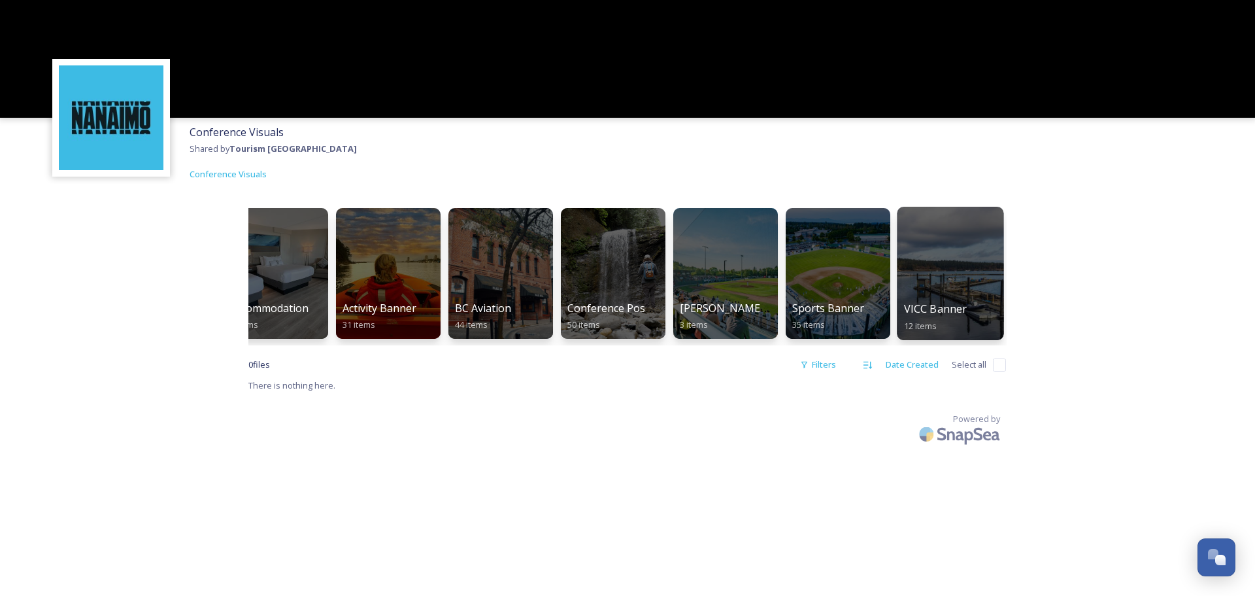
click at [964, 301] on span "VICC Banner" at bounding box center [935, 308] width 63 height 14
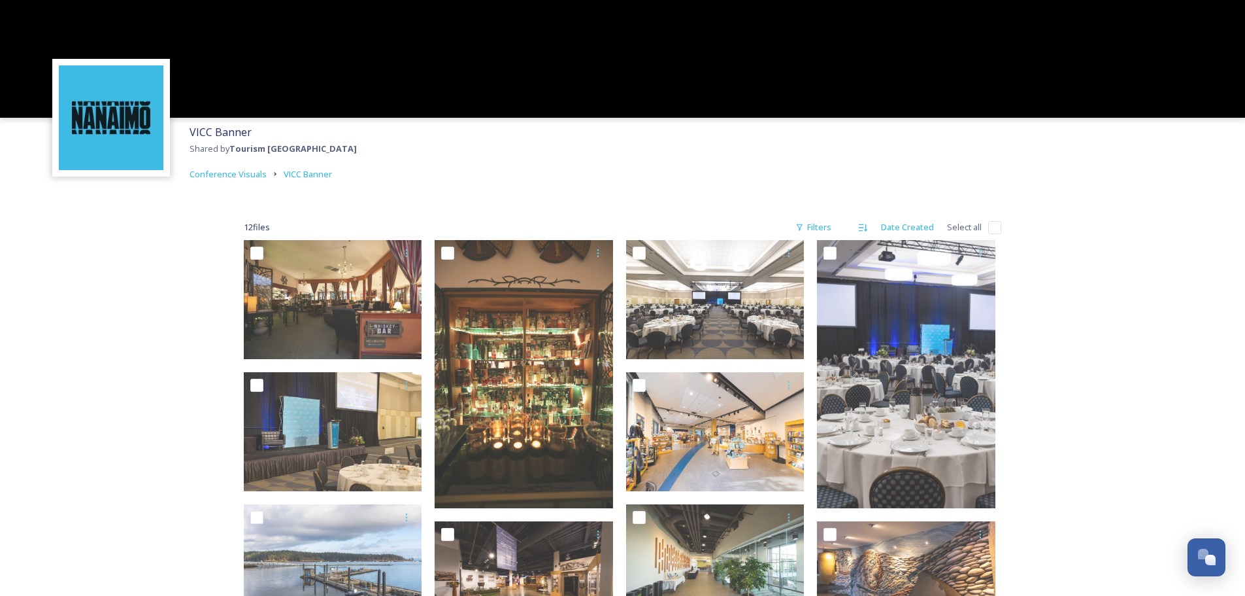
drag, startPoint x: 1187, startPoint y: 76, endPoint x: 1119, endPoint y: 6, distance: 97.6
click at [1187, 76] on div at bounding box center [622, 59] width 1245 height 118
